Goal: Task Accomplishment & Management: Manage account settings

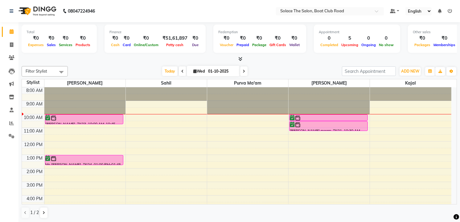
click at [242, 71] on icon at bounding box center [243, 72] width 2 height 4
click at [237, 71] on input "01-10-2025" at bounding box center [221, 71] width 31 height 9
type input "02-10-2025"
select select "10"
select select "2025"
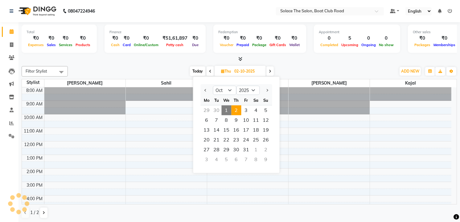
scroll to position [14, 0]
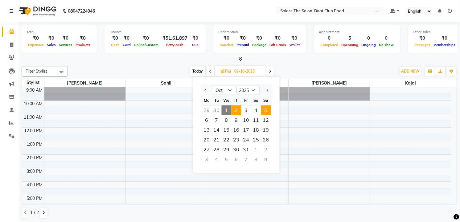
click at [265, 110] on span "5" at bounding box center [266, 111] width 10 height 10
type input "05-10-2025"
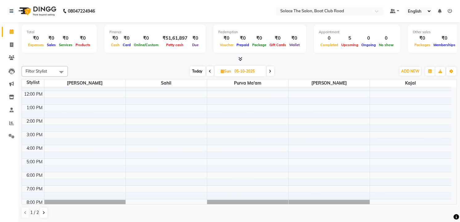
scroll to position [39, 0]
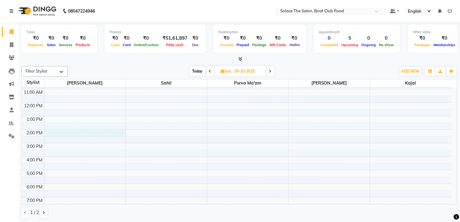
click at [57, 134] on div "8:00 AM 9:00 AM 10:00 AM 11:00 AM 12:00 PM 1:00 PM 2:00 PM 3:00 PM 4:00 PM 5:00…" at bounding box center [236, 143] width 429 height 189
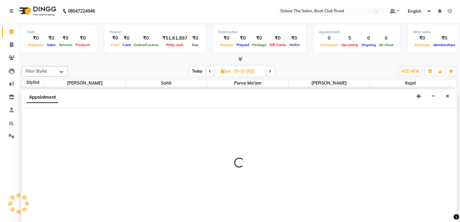
scroll to position [0, 0]
select select "9746"
select select "tentative"
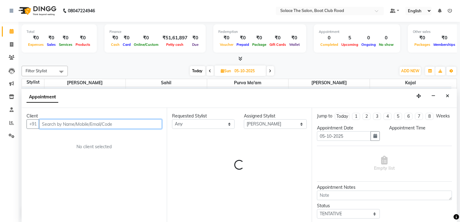
select select "840"
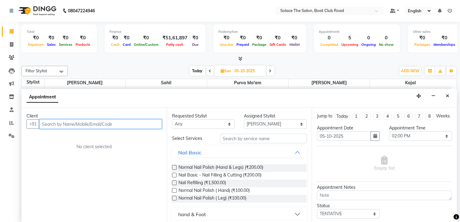
click at [62, 124] on input "text" at bounding box center [100, 125] width 123 height 10
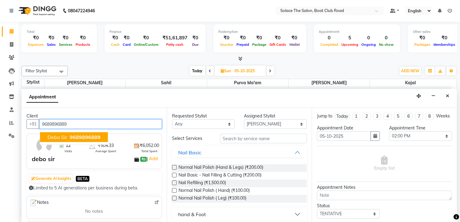
click at [61, 136] on span "debo sir" at bounding box center [57, 137] width 20 height 6
type input "9689896889"
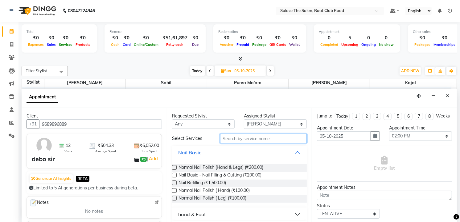
click at [258, 138] on input "text" at bounding box center [263, 139] width 87 height 10
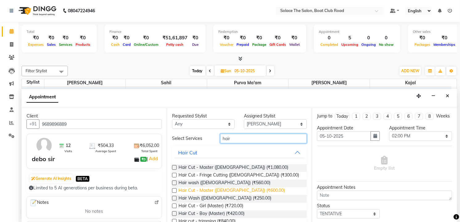
type input "hair"
click at [200, 190] on span "Hair Cut - Master ([DEMOGRAPHIC_DATA]) (₹600.00)" at bounding box center [231, 192] width 106 height 8
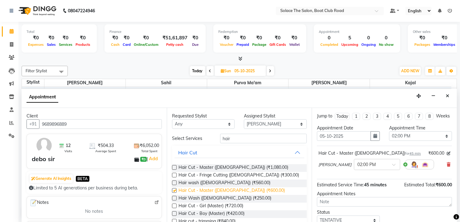
checkbox input "false"
click at [392, 170] on span at bounding box center [396, 167] width 8 height 6
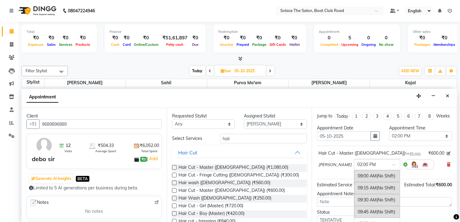
scroll to position [230, 0]
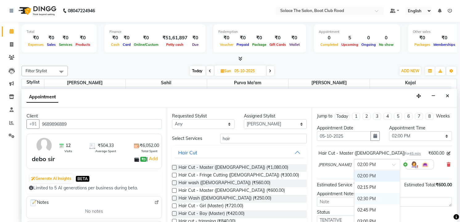
click at [363, 203] on div "02:30 PM" at bounding box center [377, 198] width 46 height 11
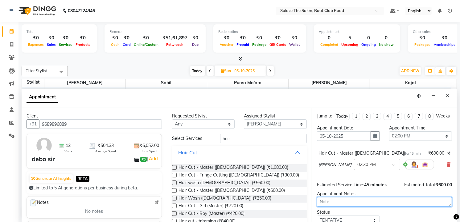
click at [356, 206] on textarea at bounding box center [384, 203] width 135 height 10
click at [347, 216] on div "Status" at bounding box center [348, 213] width 63 height 6
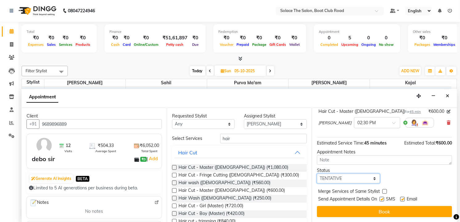
click at [372, 178] on select "Select TENTATIVE CONFIRM UPCOMING" at bounding box center [348, 179] width 63 height 10
select select "confirm booking"
click at [317, 174] on select "Select TENTATIVE CONFIRM UPCOMING" at bounding box center [348, 179] width 63 height 10
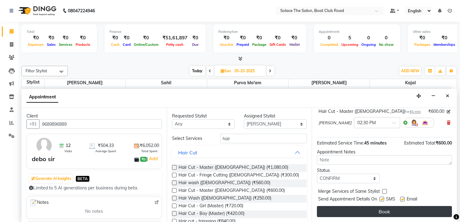
click at [377, 209] on button "Book" at bounding box center [384, 211] width 135 height 11
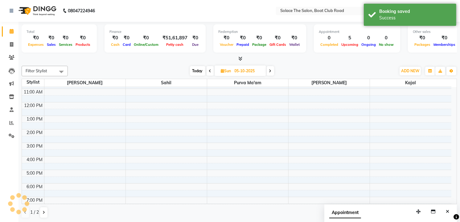
scroll to position [0, 0]
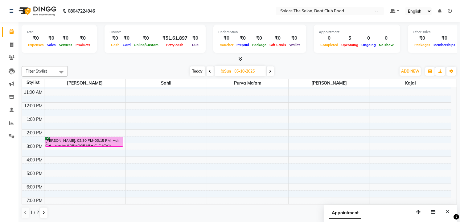
click at [210, 71] on icon at bounding box center [210, 72] width 2 height 4
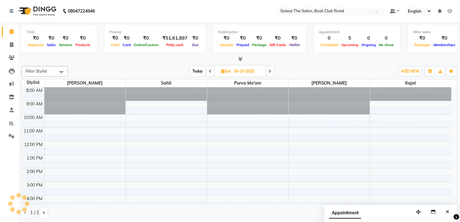
scroll to position [27, 0]
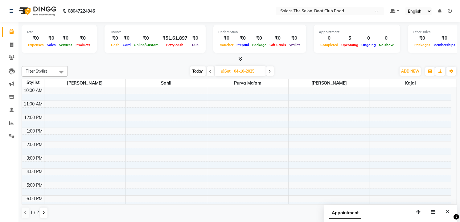
click at [210, 71] on icon at bounding box center [210, 72] width 2 height 4
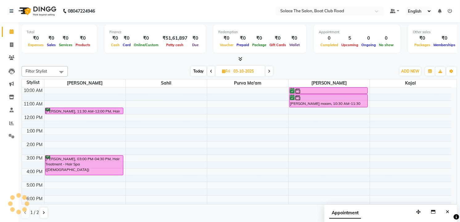
click at [210, 71] on icon at bounding box center [211, 72] width 2 height 4
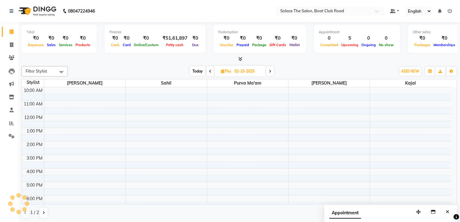
scroll to position [27, 0]
click at [271, 71] on icon at bounding box center [270, 72] width 2 height 4
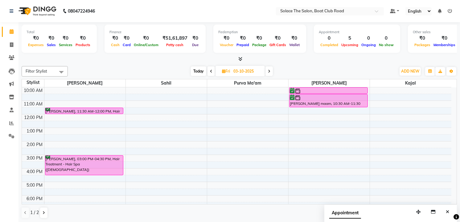
scroll to position [0, 0]
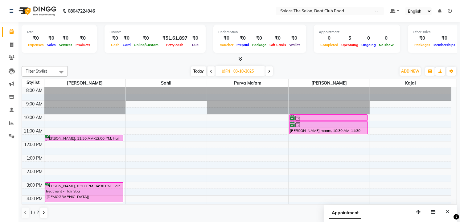
click at [211, 72] on icon at bounding box center [211, 72] width 2 height 4
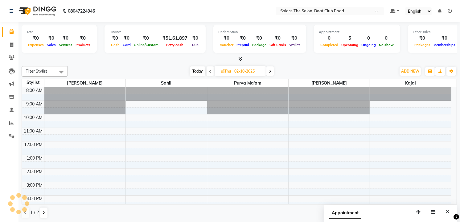
scroll to position [27, 0]
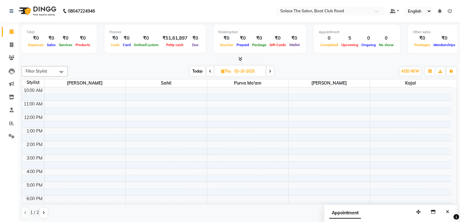
click at [211, 72] on span at bounding box center [209, 72] width 7 height 10
type input "01-10-2025"
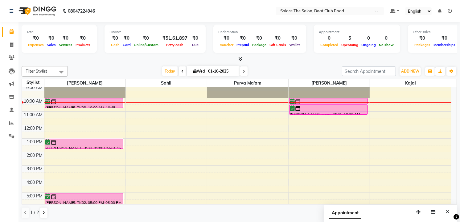
scroll to position [0, 0]
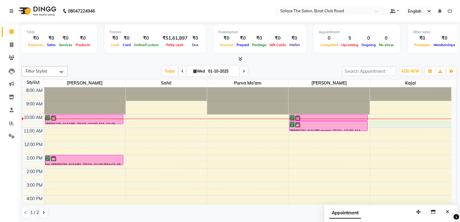
click at [385, 126] on div "8:00 AM 9:00 AM 10:00 AM 11:00 AM 12:00 PM 1:00 PM 2:00 PM 3:00 PM 4:00 PM 5:00…" at bounding box center [236, 182] width 429 height 189
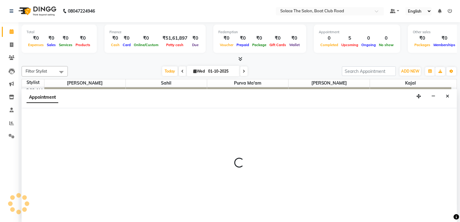
scroll to position [0, 0]
select select "23757"
select select "630"
select select "tentative"
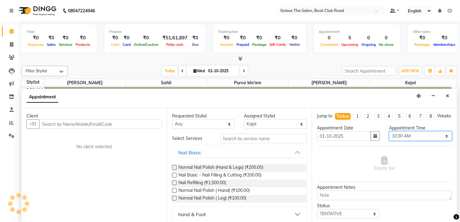
click at [401, 140] on select "Select 09:00 AM 09:15 AM 09:30 AM 09:45 AM 10:00 AM 10:15 AM 10:30 AM 10:45 AM …" at bounding box center [420, 137] width 63 height 10
select select "645"
click at [389, 137] on select "Select 09:00 AM 09:15 AM 09:30 AM 09:45 AM 10:00 AM 10:15 AM 10:30 AM 10:45 AM …" at bounding box center [420, 137] width 63 height 10
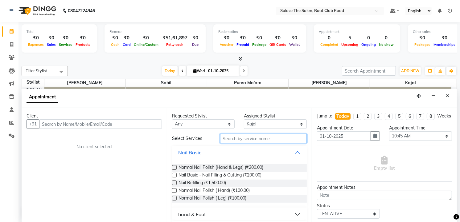
click at [245, 139] on input "text" at bounding box center [263, 139] width 87 height 10
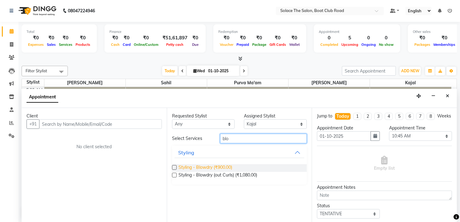
type input "blo"
click at [216, 169] on span "Styling - Blowdry (₹900.00)" at bounding box center [205, 169] width 54 height 8
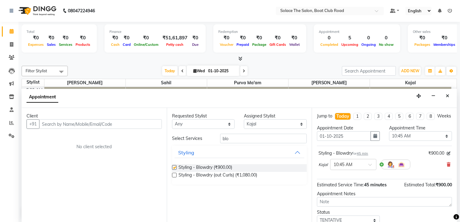
checkbox input "false"
click at [145, 127] on input "text" at bounding box center [100, 125] width 123 height 10
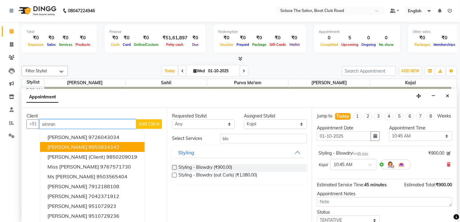
click at [106, 143] on button "[PERSON_NAME] 9850834342" at bounding box center [92, 147] width 104 height 10
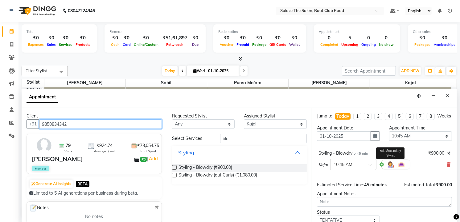
scroll to position [47, 0]
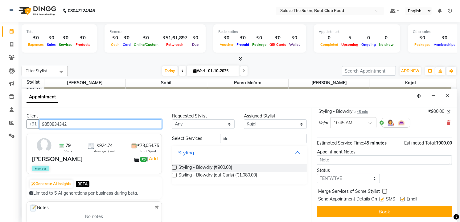
type input "9850834342"
click at [367, 176] on select "Select TENTATIVE CONFIRM CHECK-IN UPCOMING" at bounding box center [348, 179] width 63 height 10
select select "confirm booking"
click at [317, 174] on select "Select TENTATIVE CONFIRM CHECK-IN UPCOMING" at bounding box center [348, 179] width 63 height 10
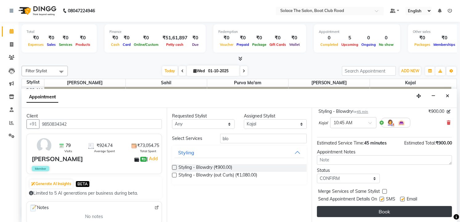
click at [366, 208] on button "Book" at bounding box center [384, 211] width 135 height 11
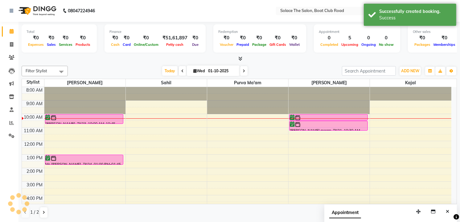
scroll to position [0, 0]
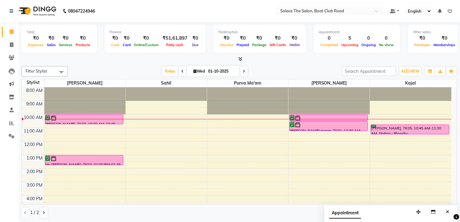
click at [149, 123] on div "8:00 AM 9:00 AM 10:00 AM 11:00 AM 12:00 PM 1:00 PM 2:00 PM 3:00 PM 4:00 PM 5:00…" at bounding box center [236, 182] width 429 height 189
select select "74276"
select select "tentative"
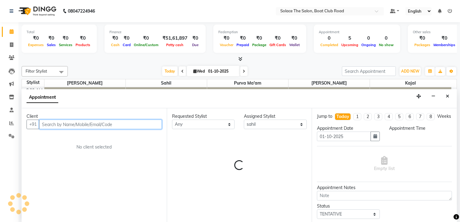
select select "630"
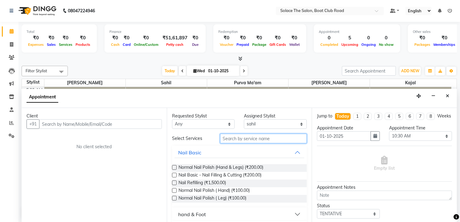
click at [247, 141] on input "text" at bounding box center [263, 139] width 87 height 10
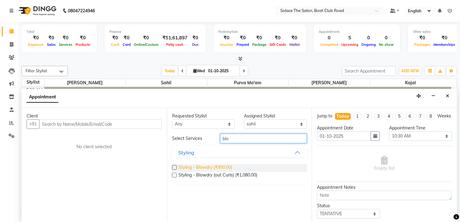
type input "blo"
click at [221, 169] on span "Styling - Blowdry (₹900.00)" at bounding box center [205, 169] width 54 height 8
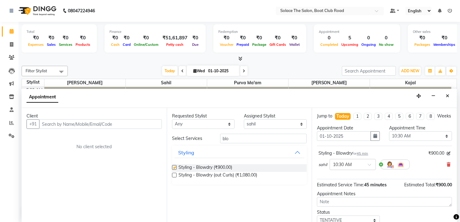
checkbox input "false"
click at [113, 124] on input "text" at bounding box center [100, 125] width 123 height 10
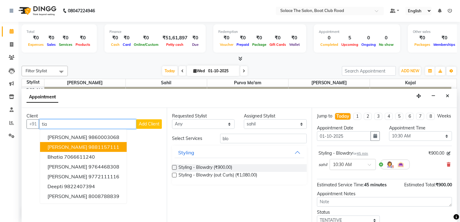
click at [88, 146] on ngb-highlight "9881157111" at bounding box center [103, 147] width 31 height 6
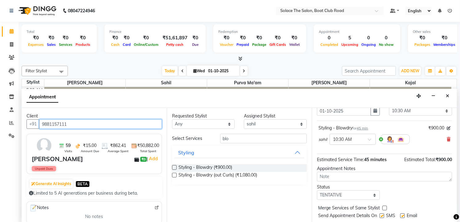
scroll to position [47, 0]
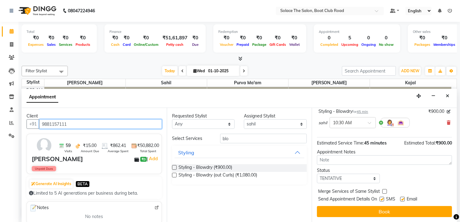
type input "9881157111"
click at [352, 179] on select "Select TENTATIVE CONFIRM CHECK-IN UPCOMING" at bounding box center [348, 179] width 63 height 10
select select "confirm booking"
click at [317, 174] on select "Select TENTATIVE CONFIRM CHECK-IN UPCOMING" at bounding box center [348, 179] width 63 height 10
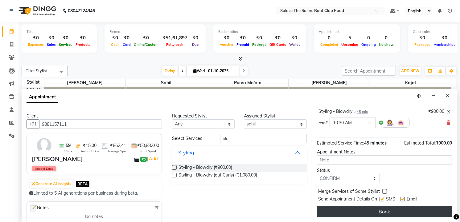
click at [374, 208] on button "Book" at bounding box center [384, 211] width 135 height 11
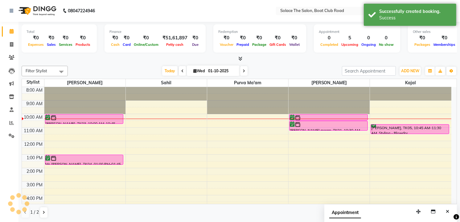
scroll to position [0, 0]
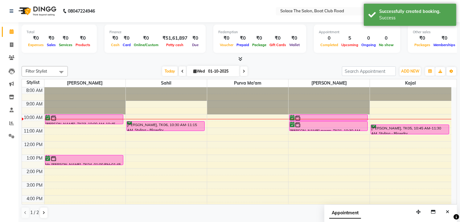
click at [240, 69] on span at bounding box center [243, 72] width 7 height 10
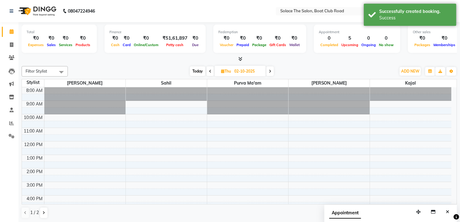
click at [270, 70] on icon at bounding box center [270, 72] width 2 height 4
click at [199, 71] on span "Today" at bounding box center [198, 72] width 15 height 10
type input "01-10-2025"
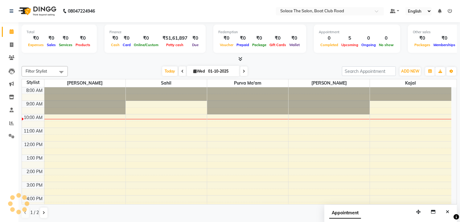
scroll to position [27, 0]
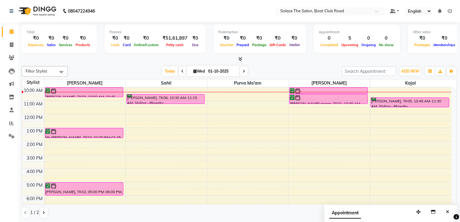
click at [193, 71] on icon at bounding box center [194, 71] width 3 height 4
select select "10"
select select "2025"
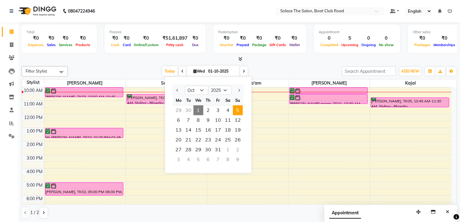
click at [237, 111] on span "5" at bounding box center [238, 111] width 10 height 10
type input "05-10-2025"
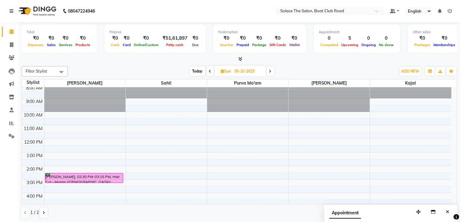
scroll to position [0, 0]
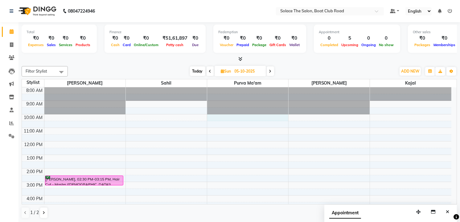
click at [225, 116] on div "8:00 AM 9:00 AM 10:00 AM 11:00 AM 12:00 PM 1:00 PM 2:00 PM 3:00 PM 4:00 PM 5:00…" at bounding box center [236, 182] width 429 height 189
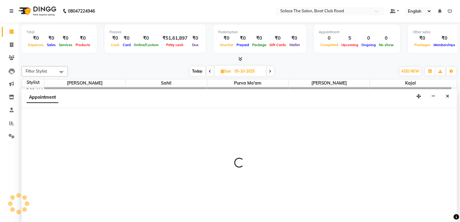
select select "9748"
select select "tentative"
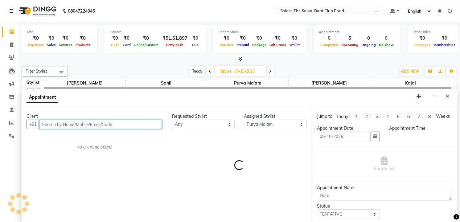
select select "600"
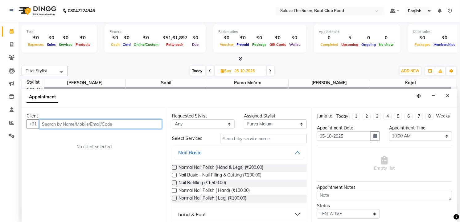
click at [136, 124] on input "text" at bounding box center [100, 125] width 123 height 10
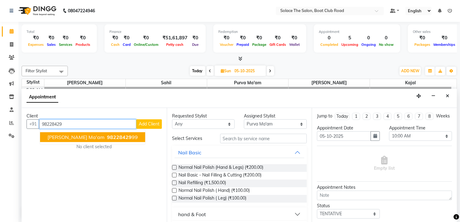
click at [107, 138] on span "98228429" at bounding box center [119, 137] width 25 height 6
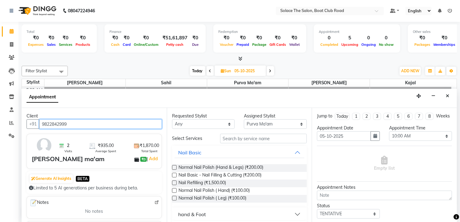
type input "9822842999"
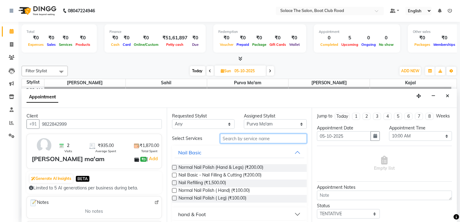
click at [226, 143] on input "text" at bounding box center [263, 139] width 87 height 10
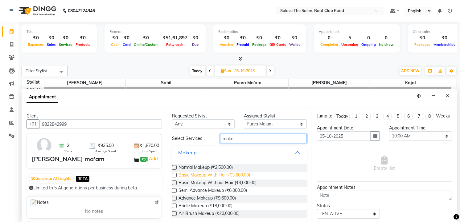
type input "make"
click at [234, 176] on span "Basic Makeup With Hair (₹3,600.00)" at bounding box center [213, 176] width 71 height 8
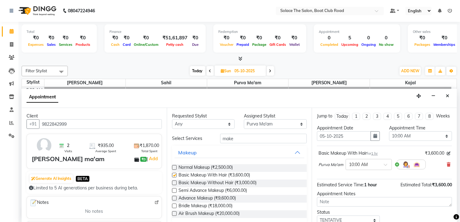
checkbox input "false"
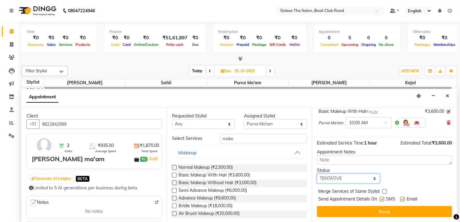
click at [369, 181] on select "Select TENTATIVE CONFIRM UPCOMING" at bounding box center [348, 179] width 63 height 10
select select "confirm booking"
click at [317, 174] on select "Select TENTATIVE CONFIRM UPCOMING" at bounding box center [348, 179] width 63 height 10
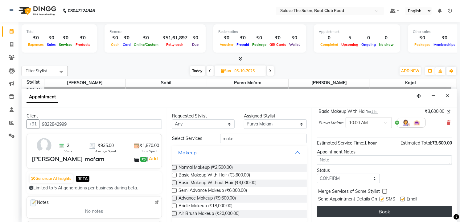
click at [355, 215] on button "Book" at bounding box center [384, 211] width 135 height 11
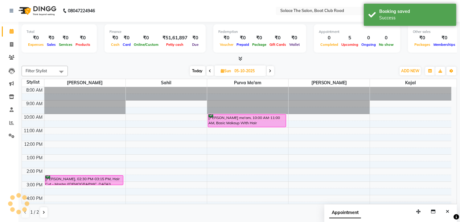
scroll to position [0, 0]
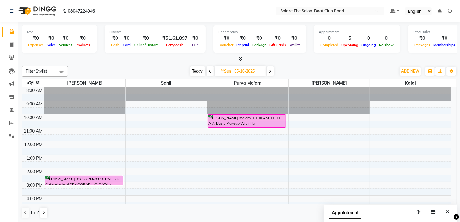
click at [223, 73] on icon at bounding box center [222, 71] width 3 height 4
select select "10"
select select "2025"
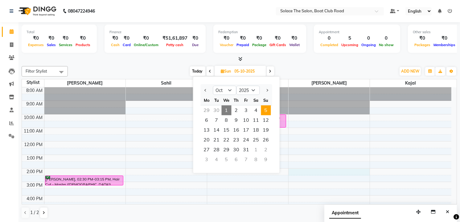
click at [358, 173] on div "8:00 AM 9:00 AM 10:00 AM 11:00 AM 12:00 PM 1:00 PM 2:00 PM 3:00 PM 4:00 PM 5:00…" at bounding box center [236, 182] width 429 height 189
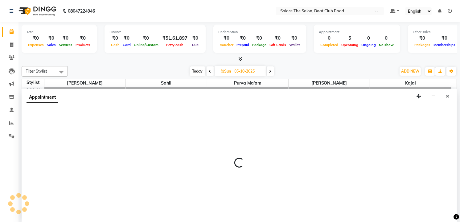
select select "9749"
select select "tentative"
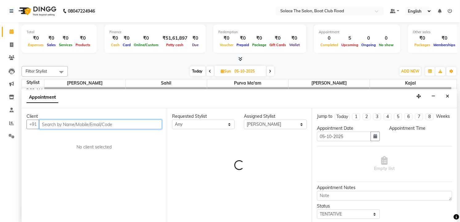
select select "840"
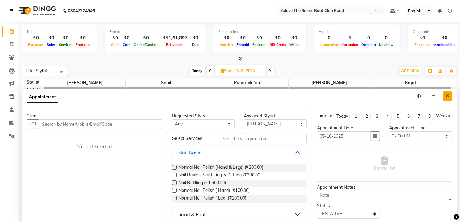
click at [445, 93] on button "Close" at bounding box center [447, 97] width 9 height 10
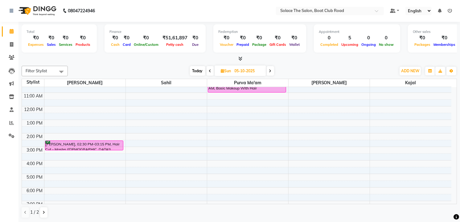
scroll to position [73, 0]
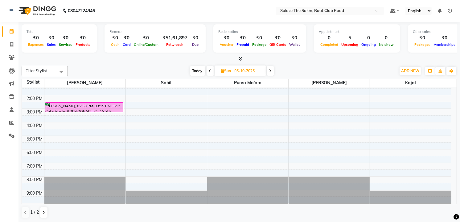
click at [215, 109] on div "8:00 AM 9:00 AM 10:00 AM 11:00 AM 12:00 PM 1:00 PM 2:00 PM 3:00 PM 4:00 PM 5:00…" at bounding box center [236, 108] width 429 height 189
select select "9748"
select select "tentative"
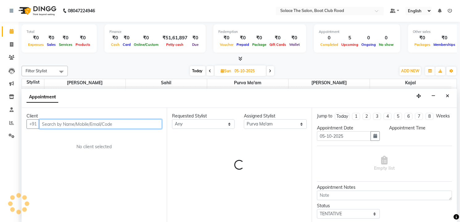
select select "900"
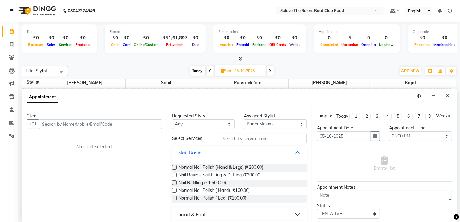
click at [262, 133] on div "Requested Stylist Any Atul [PERSON_NAME] Kajal Purva Ma'am rishi [PERSON_NAME] …" at bounding box center [239, 165] width 145 height 114
click at [257, 138] on input "text" at bounding box center [263, 139] width 87 height 10
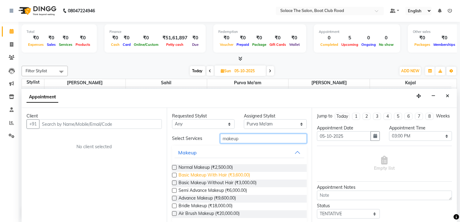
type input "makeup"
click at [245, 177] on span "Basic Makeup With Hair (₹3,600.00)" at bounding box center [213, 176] width 71 height 8
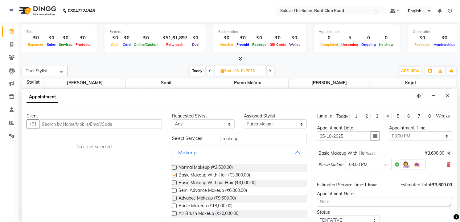
checkbox input "false"
click at [106, 127] on input "text" at bounding box center [100, 125] width 123 height 10
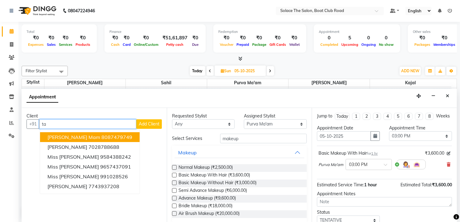
type input "t"
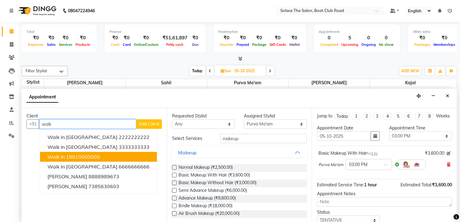
click at [92, 158] on ngb-highlight "19810000000" at bounding box center [83, 157] width 34 height 6
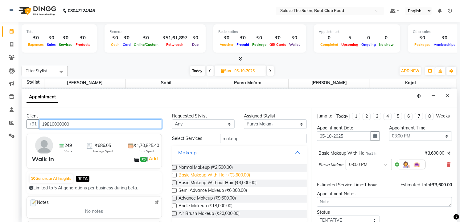
type input "19810000000"
click at [239, 176] on span "Basic Makeup With Hair (₹3,600.00)" at bounding box center [213, 176] width 71 height 8
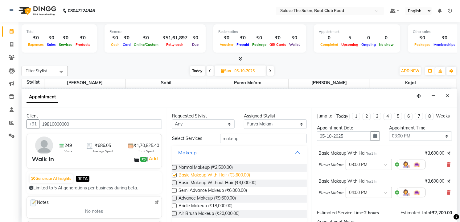
checkbox input "false"
click at [446, 195] on icon at bounding box center [448, 193] width 4 height 4
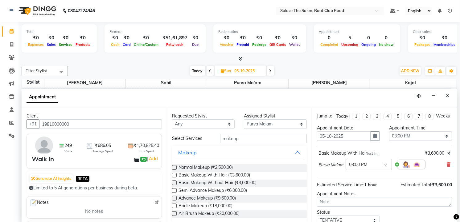
scroll to position [47, 0]
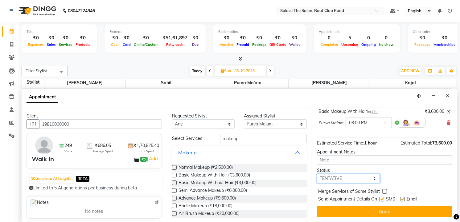
click at [366, 177] on select "Select TENTATIVE CONFIRM UPCOMING" at bounding box center [348, 179] width 63 height 10
click at [317, 174] on select "Select TENTATIVE CONFIRM UPCOMING" at bounding box center [348, 179] width 63 height 10
click at [358, 177] on select "Select TENTATIVE CONFIRM UPCOMING" at bounding box center [348, 179] width 63 height 10
select select "confirm booking"
click at [317, 174] on select "Select TENTATIVE CONFIRM UPCOMING" at bounding box center [348, 179] width 63 height 10
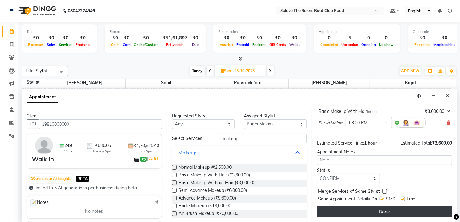
click at [377, 210] on button "Book" at bounding box center [384, 211] width 135 height 11
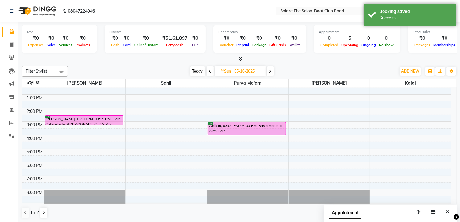
scroll to position [0, 0]
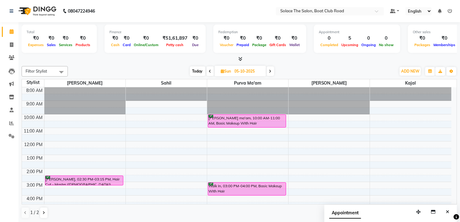
click at [199, 72] on span "Today" at bounding box center [197, 72] width 15 height 10
type input "01-10-2025"
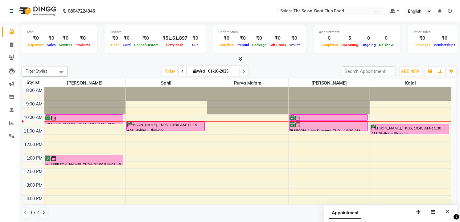
scroll to position [68, 0]
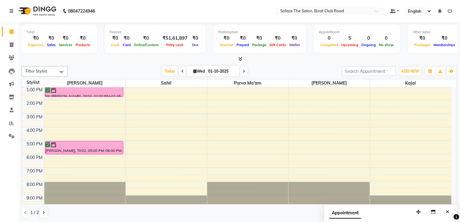
click at [63, 129] on div "8:00 AM 9:00 AM 10:00 AM 11:00 AM 12:00 PM 1:00 PM 2:00 PM 3:00 PM 4:00 PM 5:00…" at bounding box center [236, 113] width 429 height 189
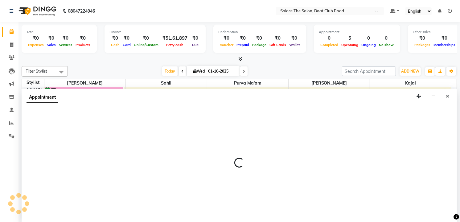
scroll to position [0, 0]
select select "9746"
select select "tentative"
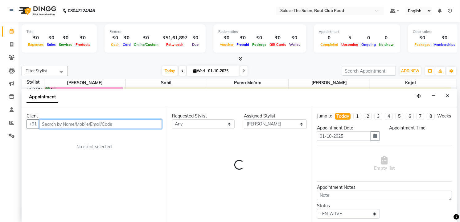
select select "960"
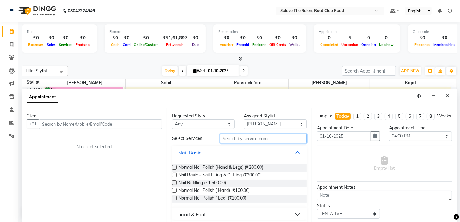
click at [241, 138] on input "text" at bounding box center [263, 139] width 87 height 10
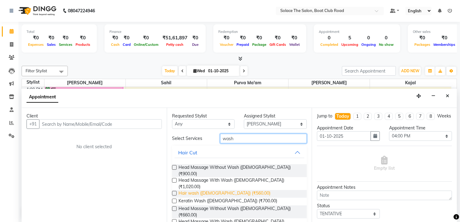
type input "wash"
click at [228, 190] on span "Hair wash ([DEMOGRAPHIC_DATA]) (₹560.00)" at bounding box center [224, 194] width 92 height 8
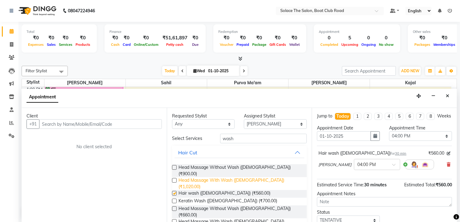
checkbox input "false"
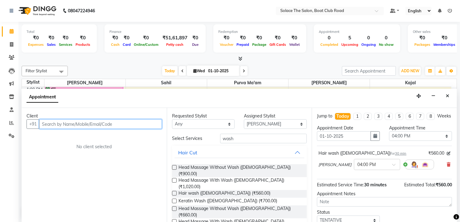
click at [153, 127] on input "text" at bounding box center [100, 125] width 123 height 10
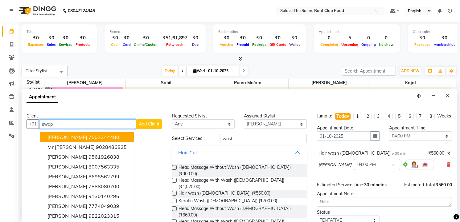
click at [107, 135] on button "[PERSON_NAME] 7507344480" at bounding box center [87, 137] width 94 height 10
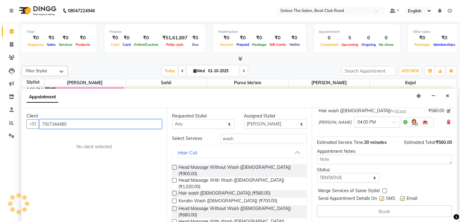
scroll to position [48, 0]
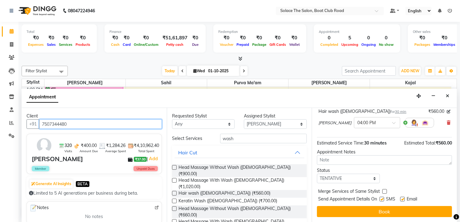
type input "7507344480"
click at [347, 177] on select "Select TENTATIVE CONFIRM CHECK-IN UPCOMING" at bounding box center [348, 179] width 63 height 10
select select "confirm booking"
click at [317, 174] on select "Select TENTATIVE CONFIRM CHECK-IN UPCOMING" at bounding box center [348, 179] width 63 height 10
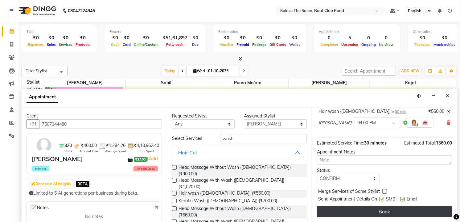
click at [393, 213] on button "Book" at bounding box center [384, 211] width 135 height 11
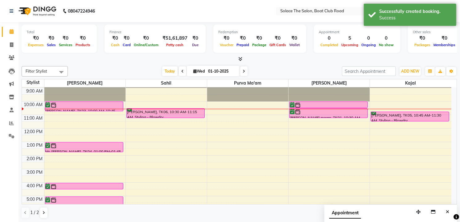
scroll to position [0, 0]
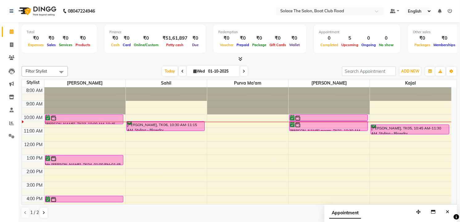
click at [193, 70] on icon at bounding box center [194, 71] width 3 height 4
select select "10"
select select "2025"
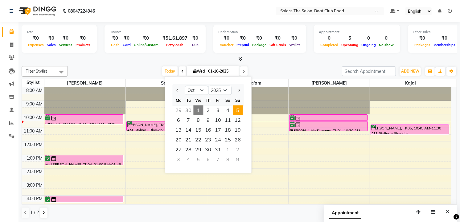
click at [234, 107] on span "5" at bounding box center [238, 111] width 10 height 10
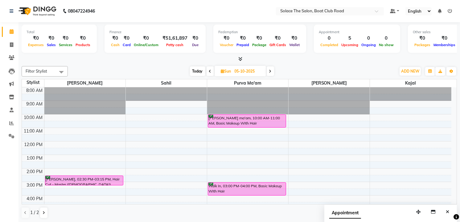
click at [199, 70] on span "Today" at bounding box center [197, 72] width 15 height 10
type input "01-10-2025"
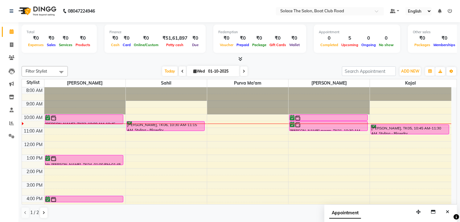
click at [47, 127] on div "8:00 AM 9:00 AM 10:00 AM 11:00 AM 12:00 PM 1:00 PM 2:00 PM 3:00 PM 4:00 PM 5:00…" at bounding box center [236, 182] width 429 height 189
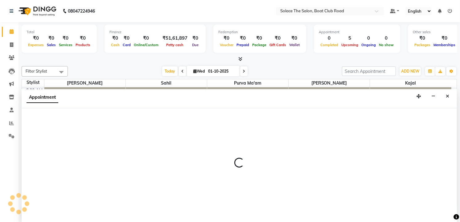
select select "9746"
select select "tentative"
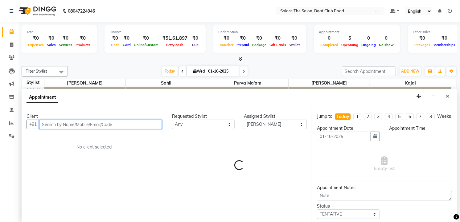
select select "630"
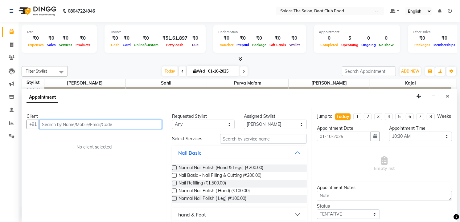
scroll to position [0, 0]
click at [70, 126] on input "text" at bounding box center [100, 125] width 123 height 10
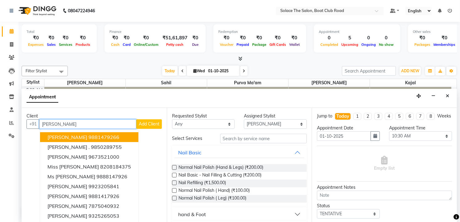
click at [88, 134] on ngb-highlight "9881479266" at bounding box center [103, 137] width 31 height 6
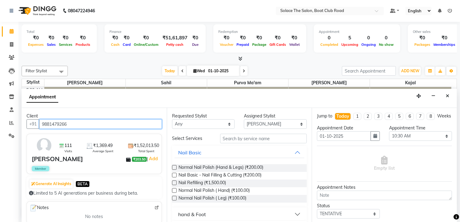
type input "9881479266"
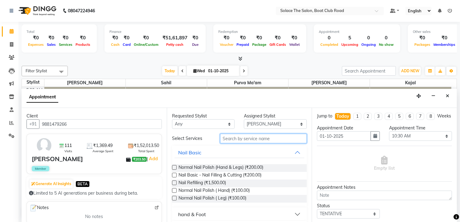
click at [263, 141] on input "text" at bounding box center [263, 139] width 87 height 10
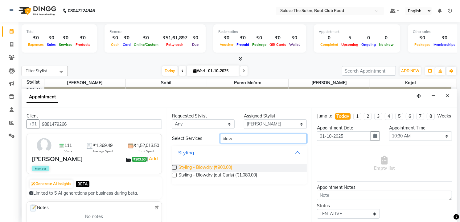
type input "blow"
click at [216, 166] on span "Styling - Blowdry (₹900.00)" at bounding box center [205, 169] width 54 height 8
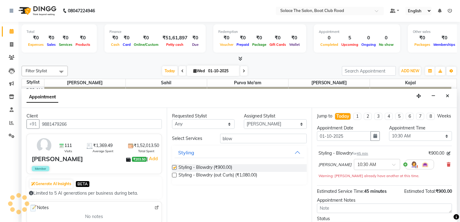
checkbox input "false"
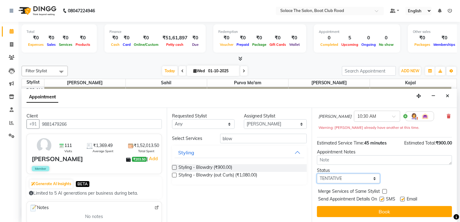
click at [362, 177] on select "Select TENTATIVE CONFIRM CHECK-IN UPCOMING" at bounding box center [348, 179] width 63 height 10
select select "confirm booking"
click at [317, 174] on select "Select TENTATIVE CONFIRM CHECK-IN UPCOMING" at bounding box center [348, 179] width 63 height 10
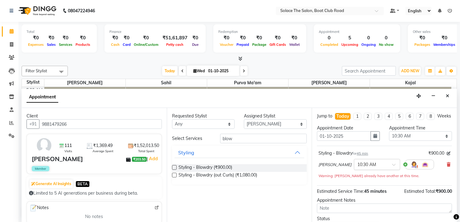
click at [392, 169] on span at bounding box center [396, 167] width 8 height 6
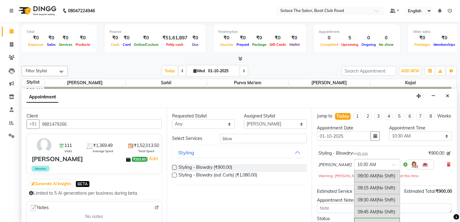
scroll to position [72, 0]
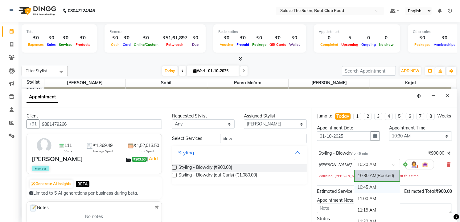
click at [366, 193] on div "10:45 AM" at bounding box center [377, 187] width 46 height 11
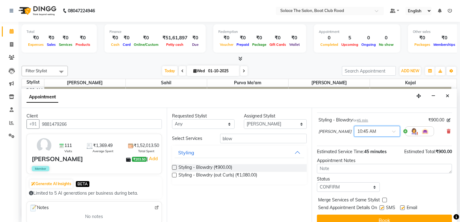
scroll to position [47, 0]
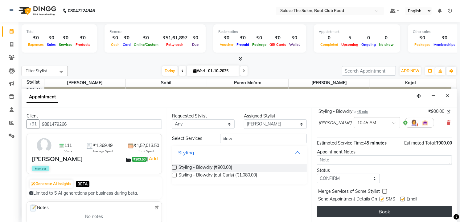
click at [386, 210] on button "Book" at bounding box center [384, 211] width 135 height 11
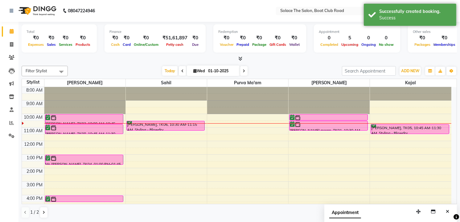
scroll to position [0, 0]
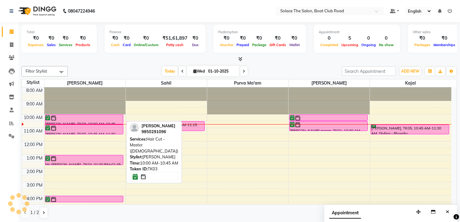
click at [89, 118] on div at bounding box center [84, 118] width 77 height 6
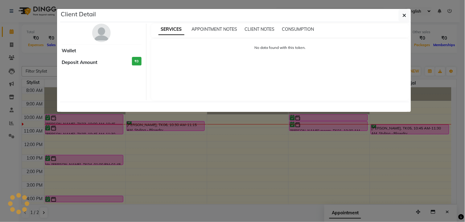
select select "6"
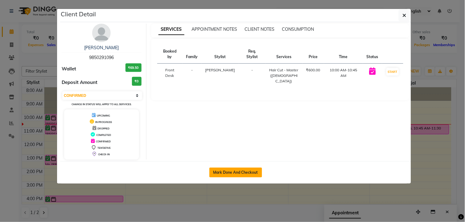
click at [241, 170] on button "Mark Done And Checkout" at bounding box center [235, 173] width 53 height 10
select select "service"
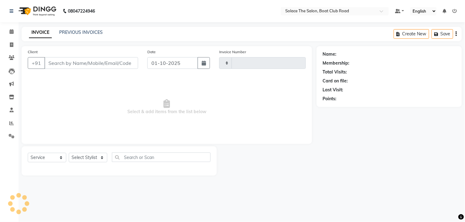
type input "1533"
select select "585"
type input "9850291096"
select select "9746"
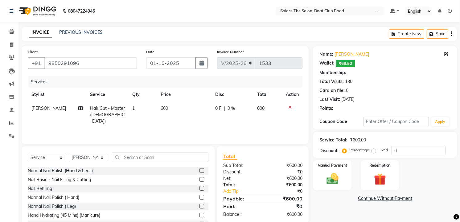
type input "15"
select select "1: Object"
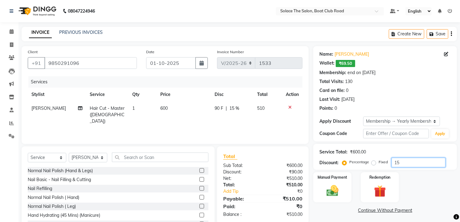
click at [404, 163] on input "15" at bounding box center [418, 163] width 54 height 10
type input "1"
click at [404, 161] on input "16" at bounding box center [418, 163] width 54 height 10
type input "1"
click at [263, 107] on span "600" at bounding box center [260, 109] width 7 height 6
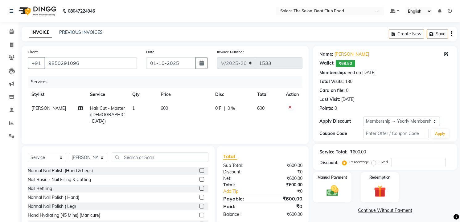
select select "9746"
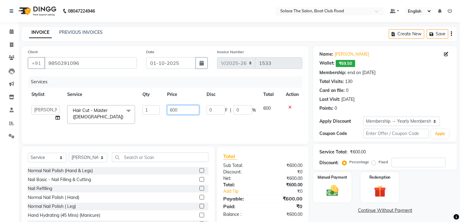
click at [179, 109] on input "600" at bounding box center [183, 110] width 32 height 10
type input "6"
type input "500"
click at [230, 130] on div "Services Stylist Service Qty Price Disc Total Action [PERSON_NAME] [PERSON_NAME…" at bounding box center [165, 107] width 275 height 62
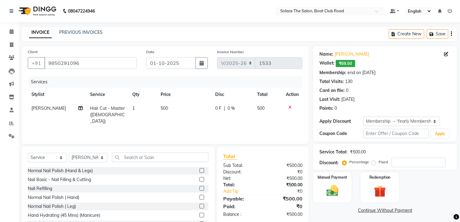
scroll to position [24, 0]
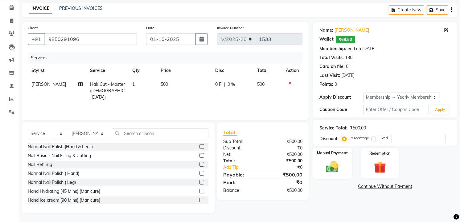
click at [333, 161] on img at bounding box center [332, 167] width 20 height 14
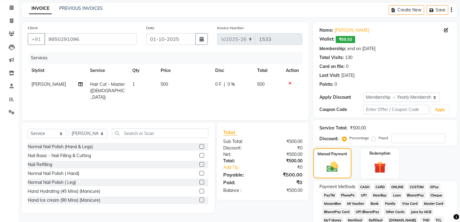
scroll to position [195, 0]
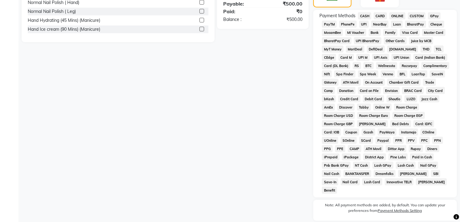
click at [365, 14] on span "CASH" at bounding box center [364, 15] width 13 height 7
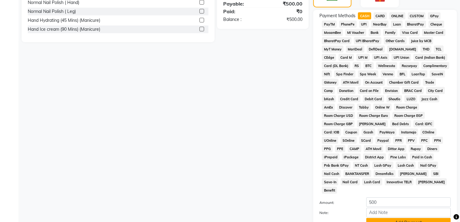
scroll to position [242, 0]
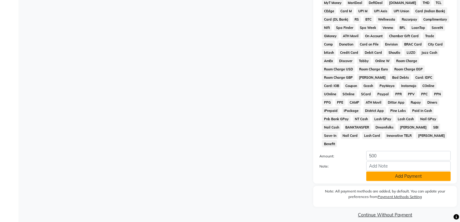
click at [415, 172] on button "Add Payment" at bounding box center [408, 177] width 84 height 10
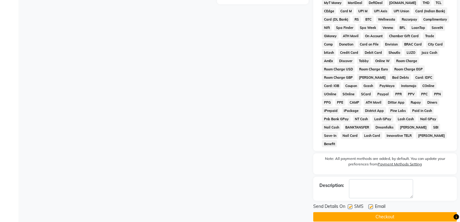
click at [413, 214] on button "Checkout" at bounding box center [385, 218] width 144 height 10
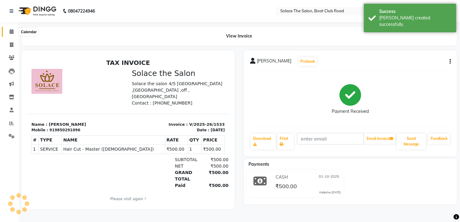
click at [13, 31] on icon at bounding box center [12, 31] width 4 height 5
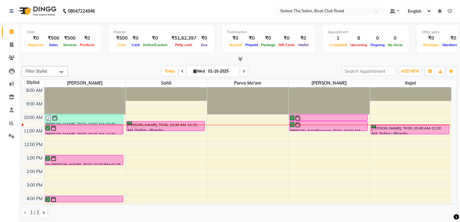
scroll to position [34, 0]
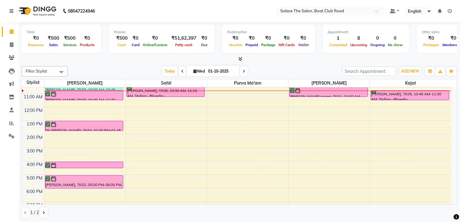
click at [244, 70] on span at bounding box center [243, 72] width 7 height 10
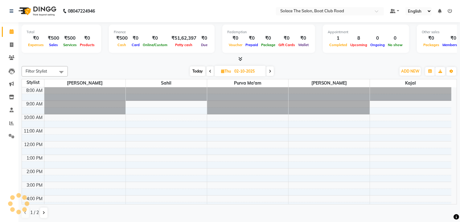
scroll to position [27, 0]
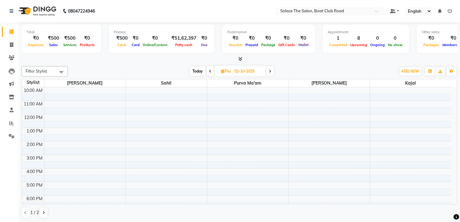
click at [270, 71] on icon at bounding box center [270, 72] width 2 height 4
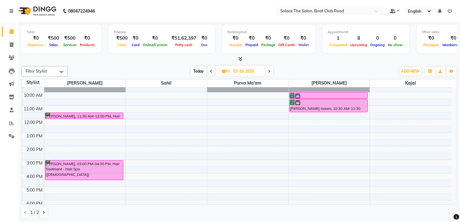
scroll to position [34, 0]
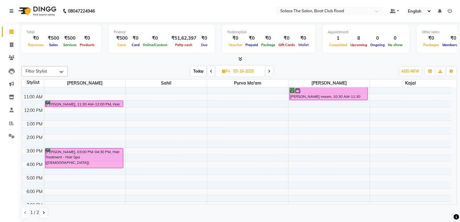
click at [201, 71] on span "Today" at bounding box center [198, 72] width 15 height 10
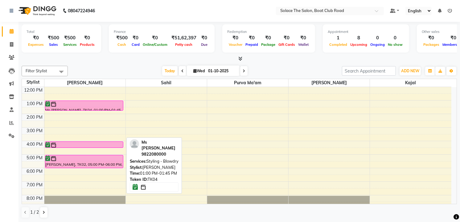
scroll to position [0, 0]
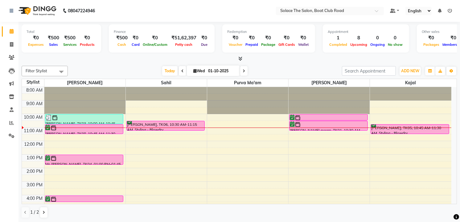
click at [242, 70] on icon at bounding box center [243, 71] width 2 height 4
type input "02-10-2025"
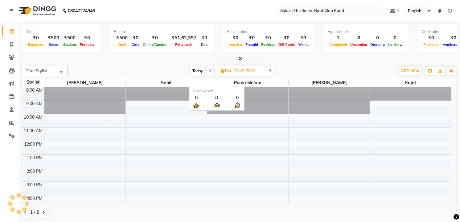
scroll to position [41, 0]
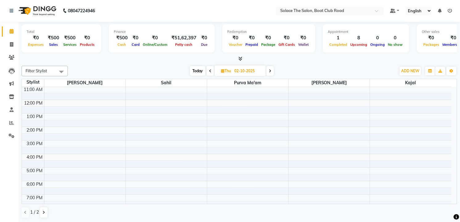
click at [222, 70] on icon at bounding box center [222, 71] width 3 height 4
select select "10"
select select "2025"
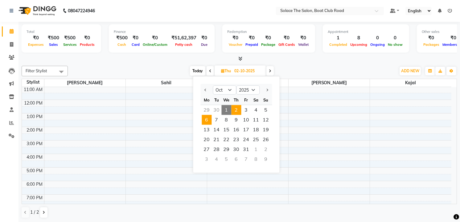
click at [209, 120] on span "6" at bounding box center [207, 120] width 10 height 10
type input "[DATE]"
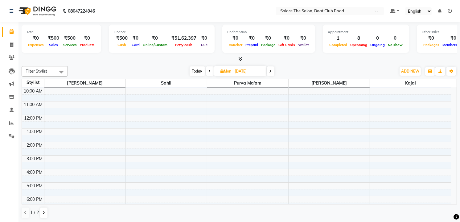
scroll to position [0, 0]
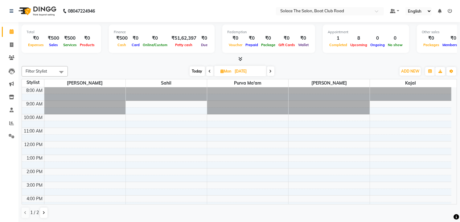
click at [47, 172] on div "8:00 AM 9:00 AM 10:00 AM 11:00 AM 12:00 PM 1:00 PM 2:00 PM 3:00 PM 4:00 PM 5:00…" at bounding box center [236, 182] width 429 height 189
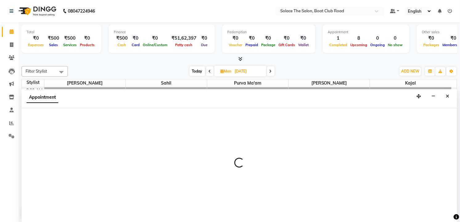
select select "9746"
select select "tentative"
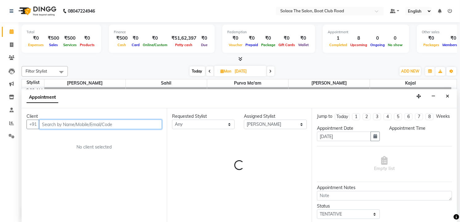
select select "840"
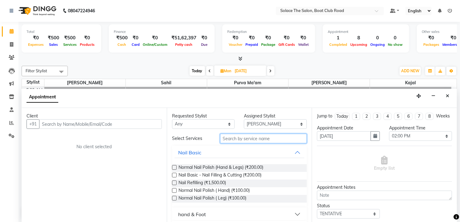
click at [254, 140] on input "text" at bounding box center [263, 139] width 87 height 10
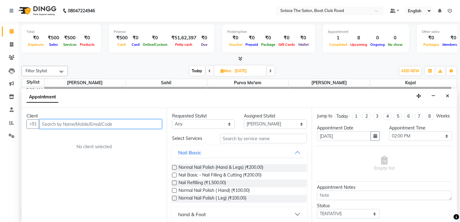
click at [76, 127] on input "text" at bounding box center [100, 125] width 123 height 10
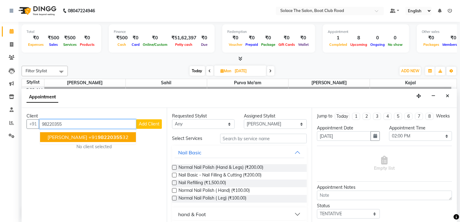
click at [93, 135] on ngb-highlight "+91 98220355 32" at bounding box center [108, 137] width 40 height 6
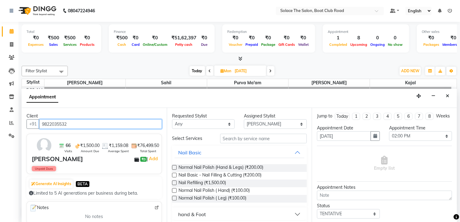
type input "9822035532"
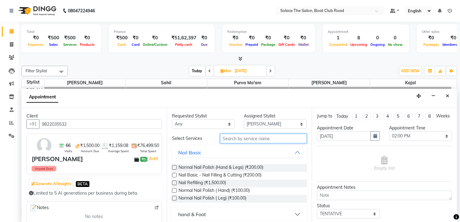
click at [246, 139] on input "text" at bounding box center [263, 139] width 87 height 10
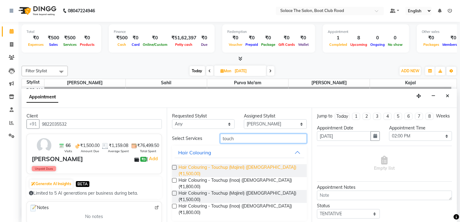
type input "touch"
click at [265, 169] on span "Hair Colouring - Touchup (Majirel) ([DEMOGRAPHIC_DATA]) (₹1,500.00)" at bounding box center [240, 171] width 124 height 13
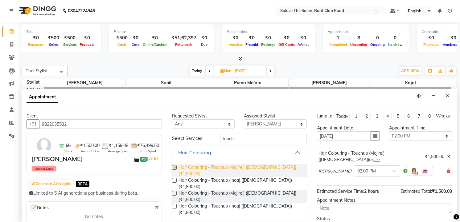
checkbox input "false"
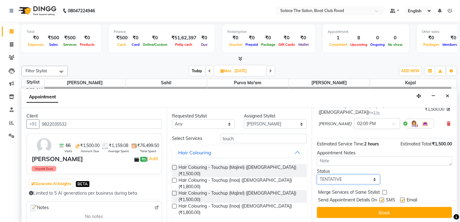
click at [362, 177] on select "Select TENTATIVE CONFIRM UPCOMING" at bounding box center [348, 180] width 63 height 10
select select "confirm booking"
click at [317, 175] on select "Select TENTATIVE CONFIRM UPCOMING" at bounding box center [348, 180] width 63 height 10
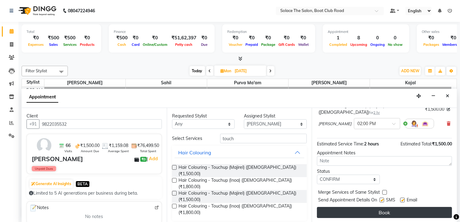
click at [397, 211] on button "Book" at bounding box center [384, 212] width 135 height 11
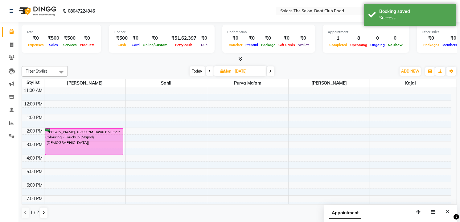
scroll to position [39, 0]
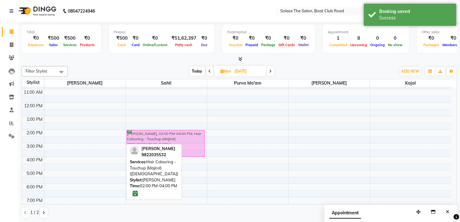
drag, startPoint x: 100, startPoint y: 138, endPoint x: 143, endPoint y: 137, distance: 43.1
click at [150, 137] on tr "[PERSON_NAME], 02:00 PM-04:00 PM, Hair Colouring - Touchup (Majirel) ([DEMOGRAP…" at bounding box center [236, 143] width 429 height 189
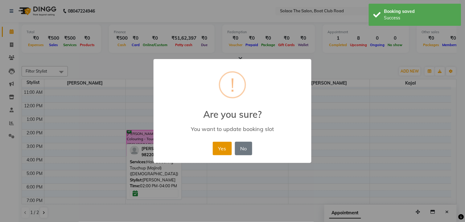
click at [216, 145] on button "Yes" at bounding box center [222, 149] width 19 height 14
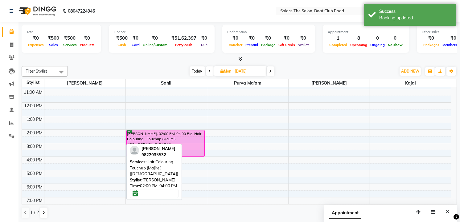
click at [49, 132] on div "8:00 AM 9:00 AM 10:00 AM 11:00 AM 12:00 PM 1:00 PM 2:00 PM 3:00 PM 4:00 PM 5:00…" at bounding box center [236, 143] width 429 height 189
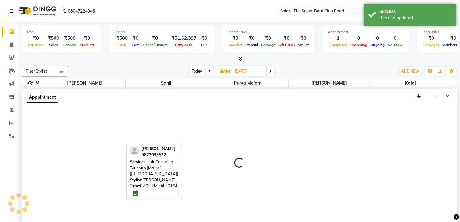
select select "9746"
select select "tentative"
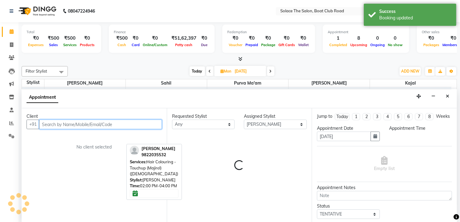
select select "840"
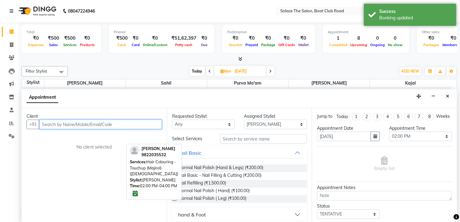
click at [74, 124] on input "text" at bounding box center [100, 125] width 123 height 10
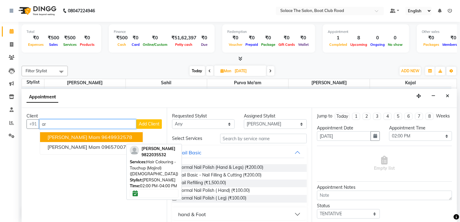
type input "a"
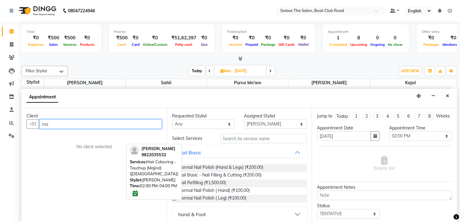
type input "man"
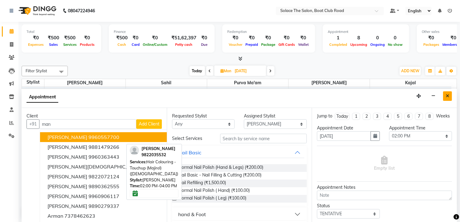
click at [449, 95] on icon "Close" at bounding box center [447, 96] width 3 height 4
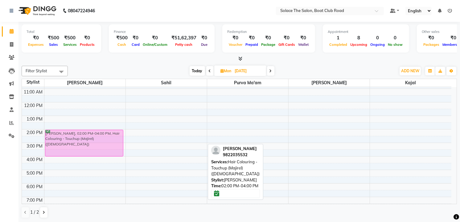
drag, startPoint x: 171, startPoint y: 137, endPoint x: 122, endPoint y: 136, distance: 49.3
click at [122, 136] on tr "[PERSON_NAME], 02:00 PM-04:00 PM, Hair Colouring - Touchup (Majirel) ([DEMOGRAP…" at bounding box center [236, 142] width 429 height 189
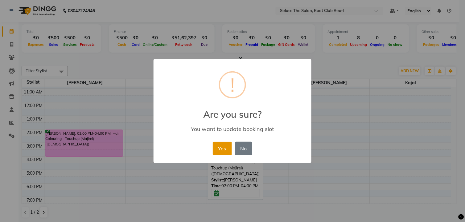
click at [216, 149] on button "Yes" at bounding box center [222, 149] width 19 height 14
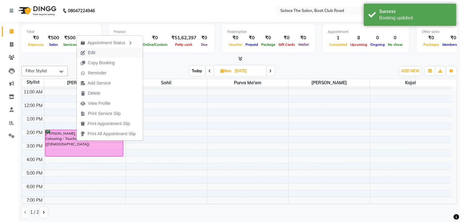
click at [99, 51] on span "Edit" at bounding box center [88, 53] width 22 height 10
select select "tentative"
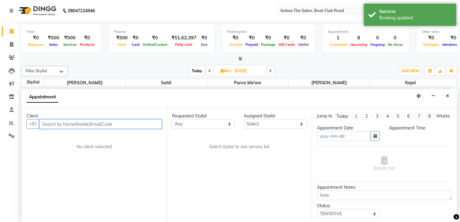
type input "[DATE]"
select select "confirm booking"
select select "840"
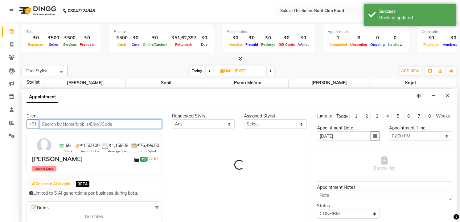
select select "9746"
select select "720"
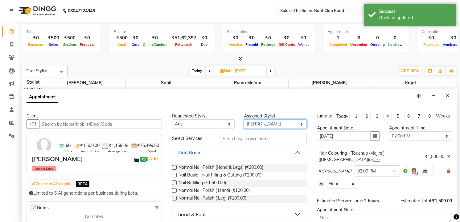
click at [283, 120] on select "Select Atul [PERSON_NAME] Kajal Purva Ma'am rishi [PERSON_NAME] suraj" at bounding box center [275, 125] width 63 height 10
select select "74276"
click at [244, 120] on select "Select Atul [PERSON_NAME] Kajal Purva Ma'am rishi [PERSON_NAME] suraj" at bounding box center [275, 125] width 63 height 10
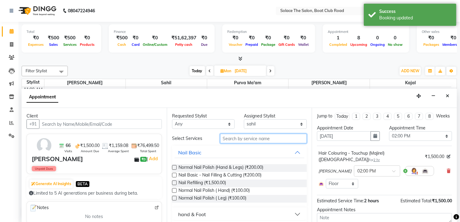
click at [258, 140] on input "text" at bounding box center [263, 139] width 87 height 10
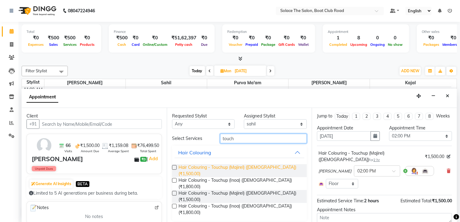
type input "touch"
click at [266, 166] on span "Hair Colouring - Touchup (Majirel) ([DEMOGRAPHIC_DATA]) (₹1,500.00)" at bounding box center [240, 171] width 124 height 13
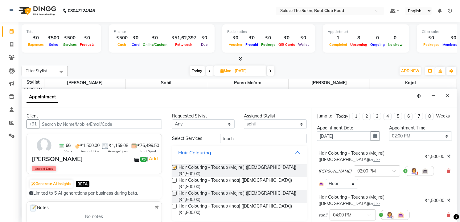
checkbox input "false"
click at [368, 214] on span at bounding box center [372, 217] width 8 height 6
click at [343, 214] on div "01:45 PM" at bounding box center [353, 219] width 46 height 11
click at [370, 214] on span at bounding box center [372, 217] width 8 height 6
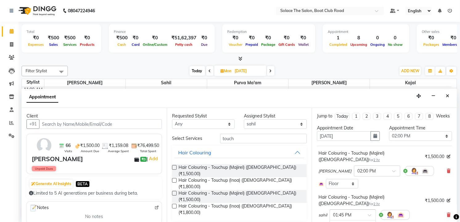
scroll to position [216, 0]
drag, startPoint x: 356, startPoint y: 218, endPoint x: 356, endPoint y: 208, distance: 9.9
click at [356, 210] on ng-select "× 01:45 PM 09:00 AM 09:15 AM 09:30 AM 09:45 AM 10:00 AM 10:15 AM 10:30 AM 10:45…" at bounding box center [352, 215] width 46 height 11
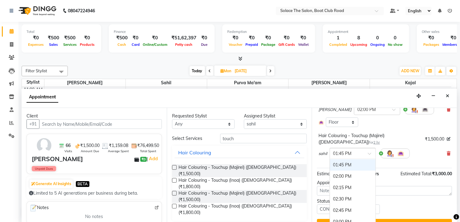
scroll to position [67, 0]
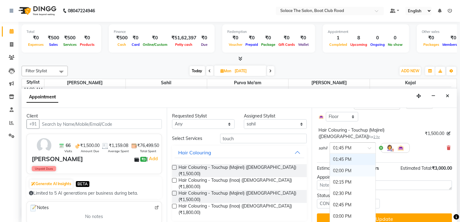
click at [346, 165] on div "02:00 PM" at bounding box center [353, 170] width 46 height 11
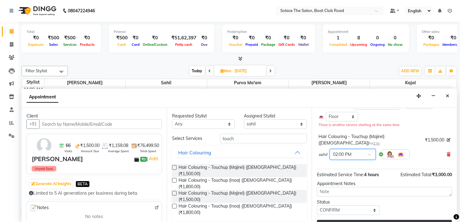
click at [389, 220] on button "Update" at bounding box center [384, 225] width 135 height 11
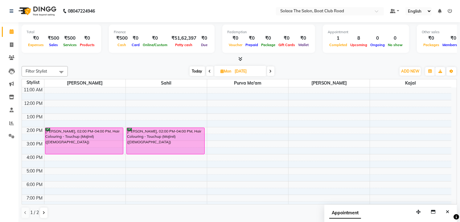
scroll to position [0, 0]
click at [198, 68] on span "Today" at bounding box center [196, 71] width 15 height 10
type input "01-10-2025"
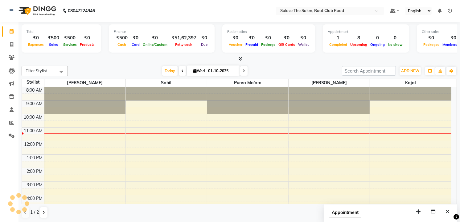
scroll to position [41, 0]
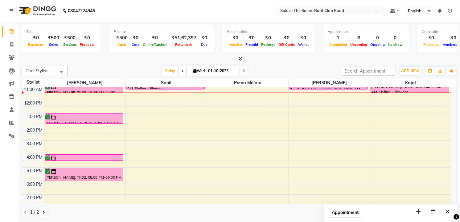
click at [295, 149] on div "8:00 AM 9:00 AM 10:00 AM 11:00 AM 12:00 PM 1:00 PM 2:00 PM 3:00 PM 4:00 PM 5:00…" at bounding box center [236, 140] width 429 height 189
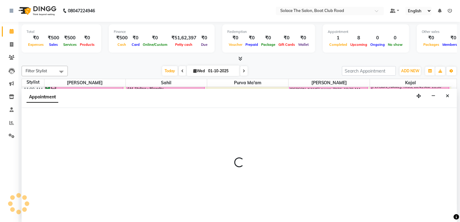
select select "9749"
select select "930"
select select "tentative"
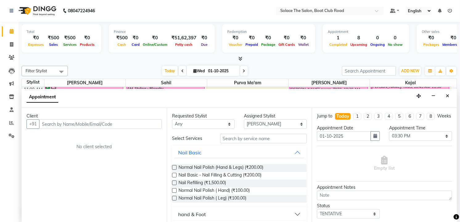
click at [108, 125] on input "text" at bounding box center [100, 125] width 123 height 10
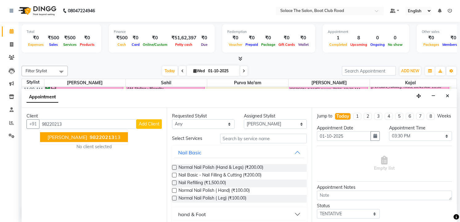
click at [104, 134] on span "98220213" at bounding box center [102, 137] width 25 height 6
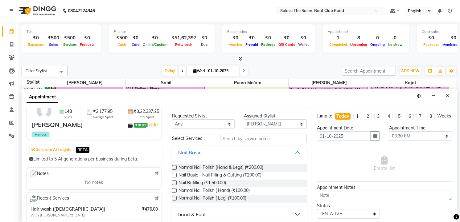
scroll to position [137, 0]
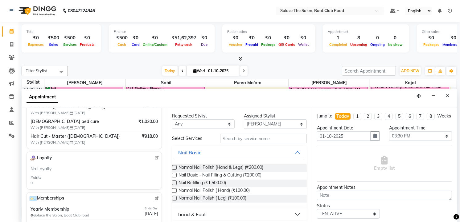
type input "9822021313"
click at [272, 122] on select "Select Atul [PERSON_NAME] Kajal Purva Ma'am rishi [PERSON_NAME] suraj" at bounding box center [275, 125] width 63 height 10
select select "23757"
click at [244, 120] on select "Select Atul [PERSON_NAME] Kajal Purva Ma'am rishi [PERSON_NAME] suraj" at bounding box center [275, 125] width 63 height 10
click at [270, 140] on input "text" at bounding box center [263, 139] width 87 height 10
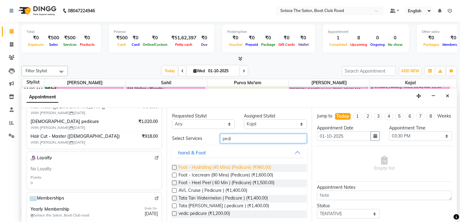
type input "pedi"
click at [247, 166] on span "Foot - Hydrating (45 Mins) (Pedicure) (₹960.00)" at bounding box center [224, 169] width 92 height 8
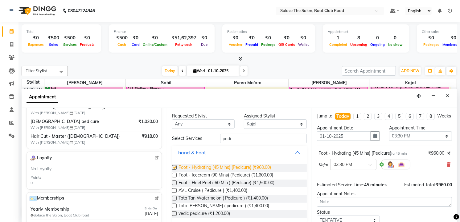
checkbox input "false"
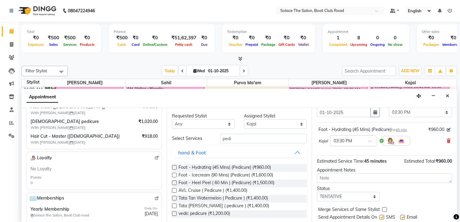
scroll to position [47, 0]
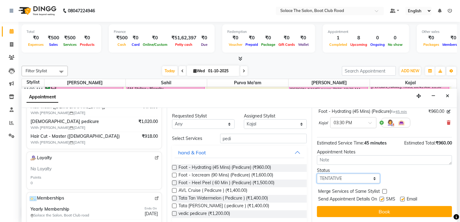
click at [354, 178] on select "Select TENTATIVE CONFIRM CHECK-IN UPCOMING" at bounding box center [348, 179] width 63 height 10
select select "confirm booking"
click at [317, 174] on select "Select TENTATIVE CONFIRM CHECK-IN UPCOMING" at bounding box center [348, 179] width 63 height 10
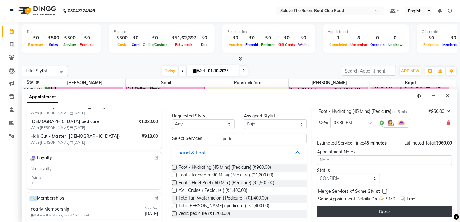
click at [381, 210] on button "Book" at bounding box center [384, 211] width 135 height 11
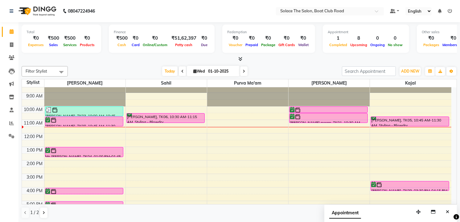
scroll to position [0, 0]
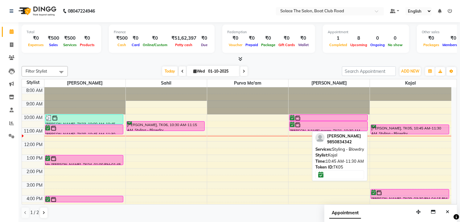
click at [416, 128] on div "[PERSON_NAME], TK05, 10:45 AM-11:30 AM, Styling - Blowdry" at bounding box center [410, 129] width 78 height 9
click at [402, 131] on div "[PERSON_NAME], TK05, 10:45 AM-11:30 AM, Styling - Blowdry" at bounding box center [410, 129] width 78 height 9
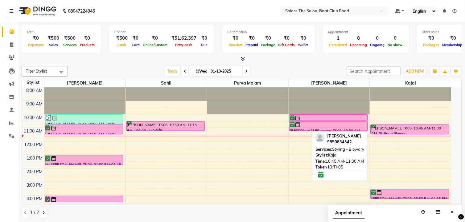
select select "6"
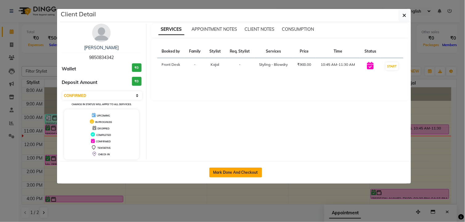
click at [235, 168] on button "Mark Done And Checkout" at bounding box center [235, 173] width 53 height 10
select select "service"
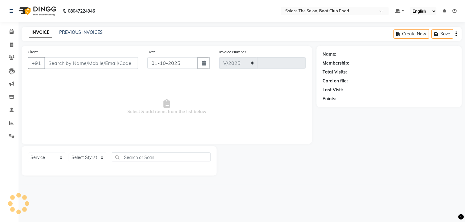
select select "585"
type input "1534"
type input "9850834342"
select select "23757"
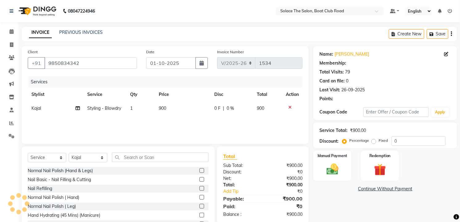
select select "1: Object"
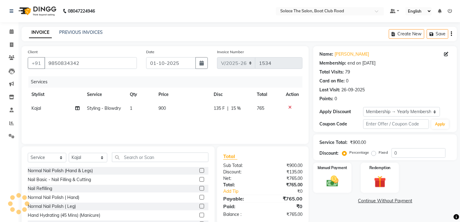
type input "15"
click at [140, 156] on input "text" at bounding box center [160, 158] width 96 height 10
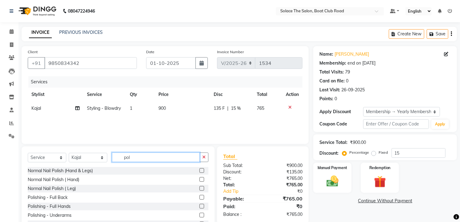
type input "pol"
click at [199, 170] on label at bounding box center [201, 171] width 5 height 5
click at [199, 170] on input "checkbox" at bounding box center [201, 171] width 4 height 4
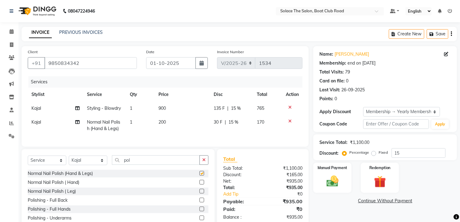
checkbox input "false"
click at [335, 179] on img at bounding box center [332, 182] width 20 height 14
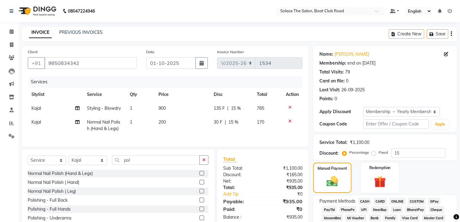
click at [435, 202] on span "GPay" at bounding box center [434, 201] width 13 height 7
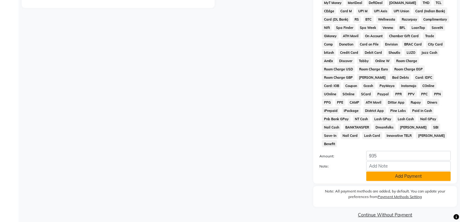
click at [401, 172] on button "Add Payment" at bounding box center [408, 177] width 84 height 10
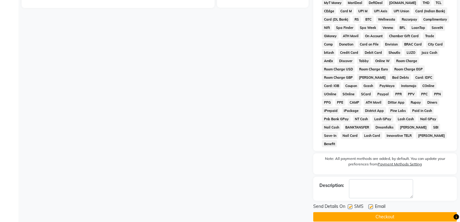
click at [399, 213] on button "Checkout" at bounding box center [385, 218] width 144 height 10
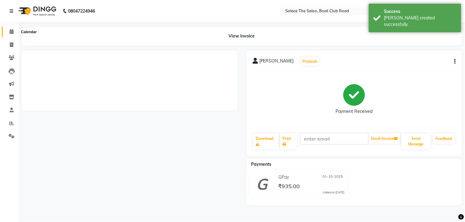
click at [10, 33] on icon at bounding box center [12, 31] width 4 height 5
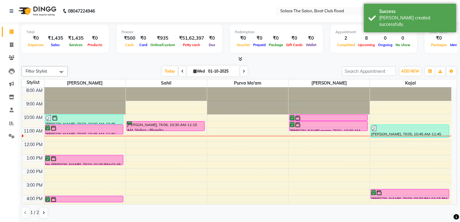
click at [193, 73] on icon at bounding box center [194, 71] width 3 height 4
select select "10"
select select "2025"
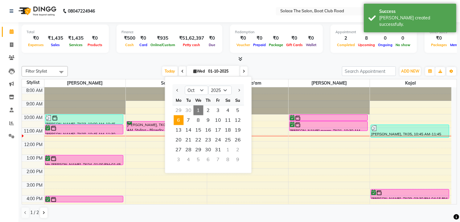
click at [176, 122] on span "6" at bounding box center [178, 121] width 10 height 10
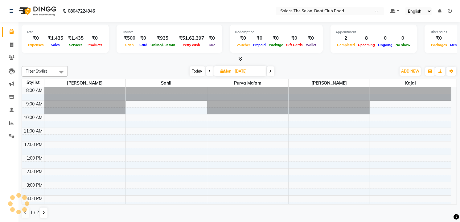
scroll to position [41, 0]
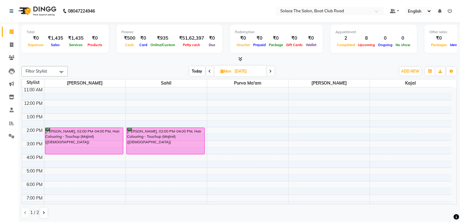
click at [191, 72] on span "Today" at bounding box center [196, 72] width 15 height 10
type input "01-10-2025"
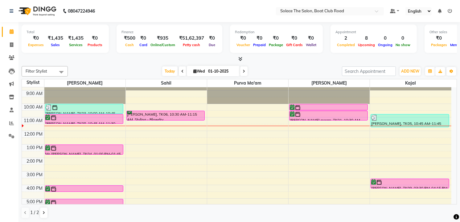
scroll to position [0, 0]
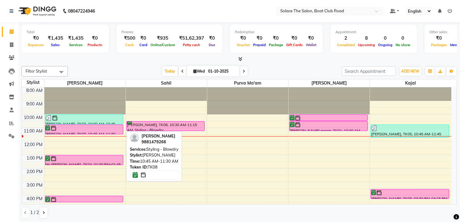
click at [108, 130] on div at bounding box center [84, 128] width 77 height 6
select select "6"
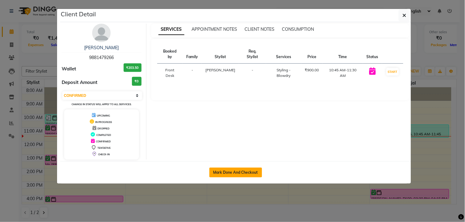
click at [224, 175] on button "Mark Done And Checkout" at bounding box center [235, 173] width 53 height 10
select select "service"
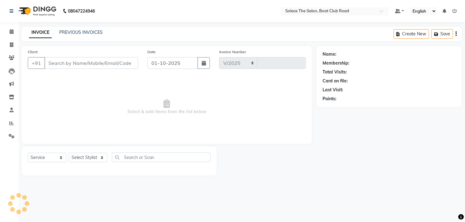
select select "585"
type input "1535"
type input "9881479266"
select select "9746"
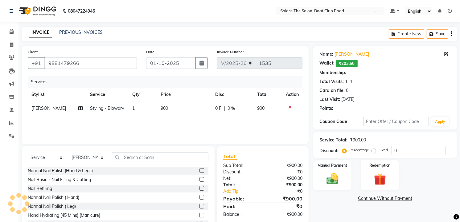
type input "15"
select select "1: Object"
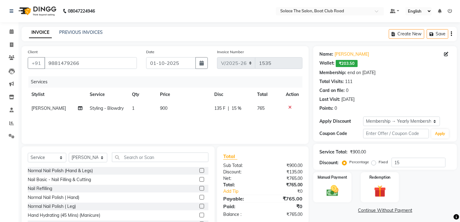
click at [117, 109] on span "Styling - Blowdry" at bounding box center [107, 109] width 34 height 6
select select "9746"
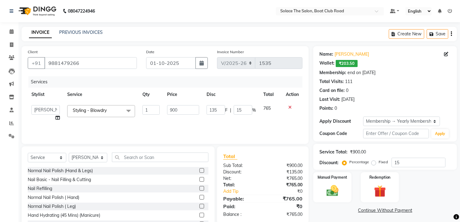
click at [117, 109] on span "Styling - Blowdry x" at bounding box center [101, 111] width 68 height 12
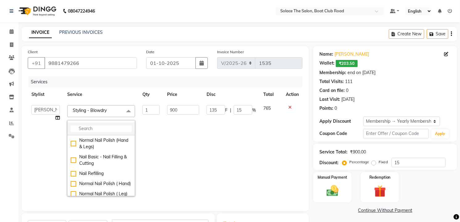
click at [96, 124] on li at bounding box center [100, 129] width 67 height 13
click at [88, 127] on input "multiselect-search" at bounding box center [101, 129] width 61 height 6
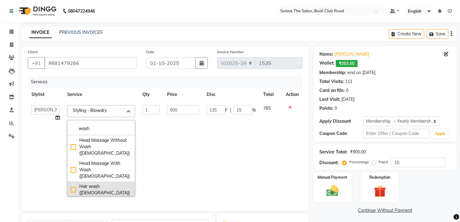
type input "wash"
click at [96, 184] on div "Hair wash ([DEMOGRAPHIC_DATA])" at bounding box center [101, 190] width 61 height 13
checkbox input "true"
type input "560"
type input "84"
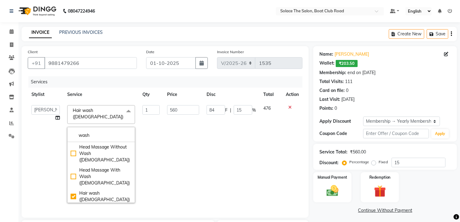
click at [224, 127] on td "84 F | 15 %" at bounding box center [231, 154] width 57 height 105
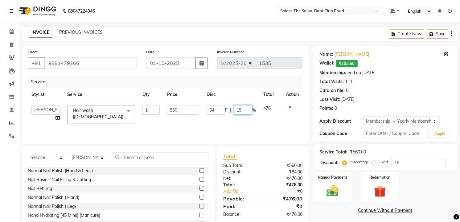
click at [239, 107] on input "15" at bounding box center [243, 110] width 18 height 10
click at [242, 107] on input "15" at bounding box center [243, 110] width 18 height 10
type input "1"
click at [263, 147] on div "Total Sub Total: ₹560.00 Discount: ₹84.00 Net: ₹476.00 Total: ₹476.00 Add Tip ₹…" at bounding box center [263, 186] width 92 height 78
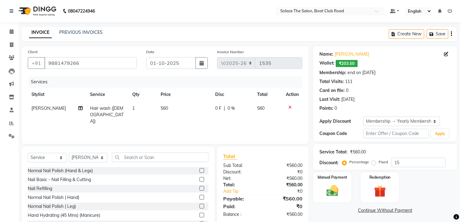
click at [192, 117] on td "560" at bounding box center [184, 115] width 55 height 27
select select "9746"
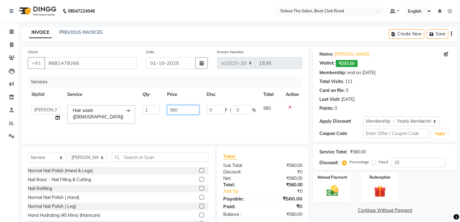
click at [185, 113] on input "560" at bounding box center [183, 110] width 32 height 10
type input "5"
type input "600"
click at [329, 180] on label "Manual Payment" at bounding box center [332, 177] width 31 height 6
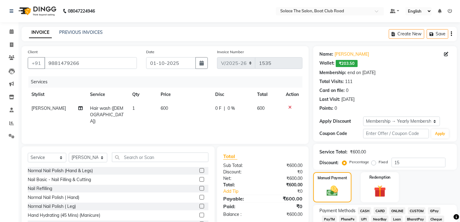
click at [436, 212] on span "GPay" at bounding box center [434, 211] width 13 height 7
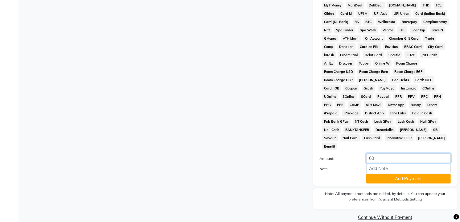
type input "6"
type input "700"
click at [386, 174] on button "Add Payment" at bounding box center [408, 179] width 84 height 10
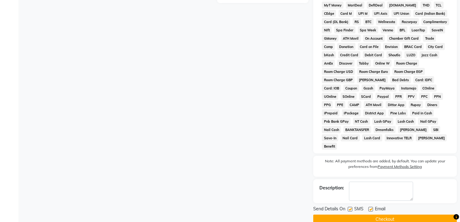
scroll to position [137, 0]
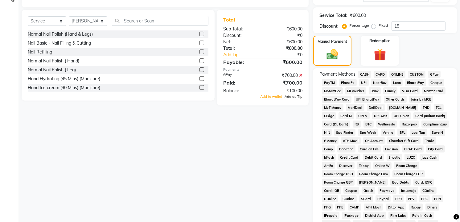
click at [293, 99] on span "Add as Tip" at bounding box center [293, 97] width 18 height 4
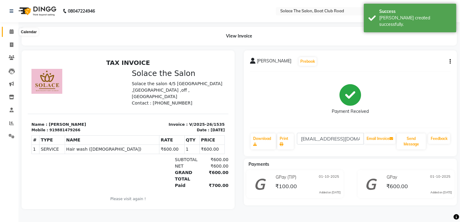
click at [14, 30] on span at bounding box center [11, 31] width 11 height 7
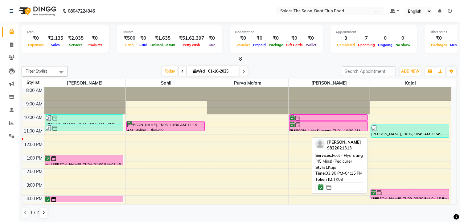
scroll to position [0, 0]
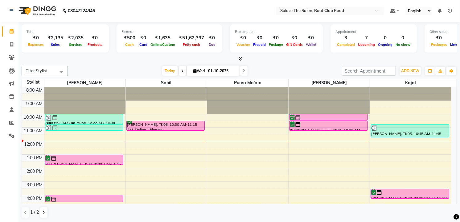
click at [243, 70] on icon at bounding box center [243, 71] width 2 height 4
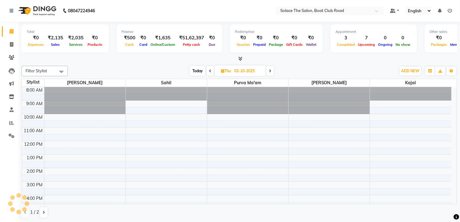
scroll to position [41, 0]
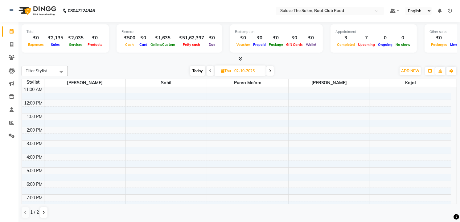
click at [270, 70] on icon at bounding box center [270, 71] width 2 height 4
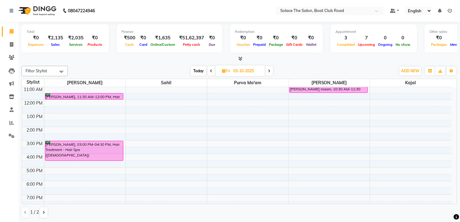
click at [270, 70] on icon at bounding box center [269, 71] width 2 height 4
type input "04-10-2025"
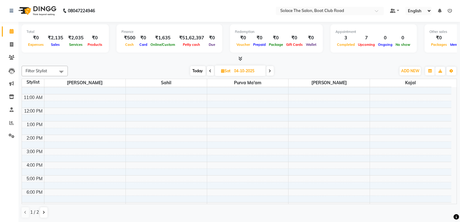
scroll to position [0, 0]
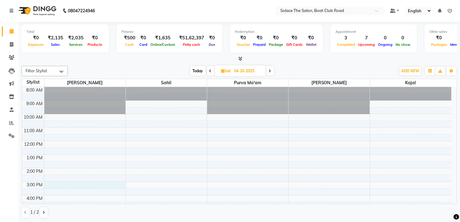
click at [56, 185] on div "8:00 AM 9:00 AM 10:00 AM 11:00 AM 12:00 PM 1:00 PM 2:00 PM 3:00 PM 4:00 PM 5:00…" at bounding box center [236, 181] width 429 height 189
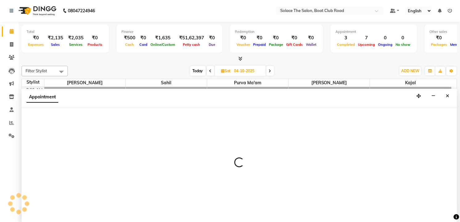
select select "9746"
select select "900"
select select "tentative"
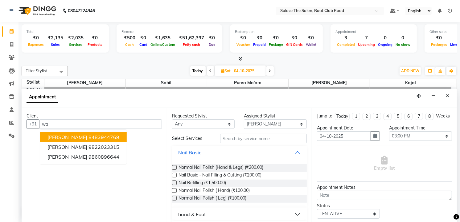
type input "w"
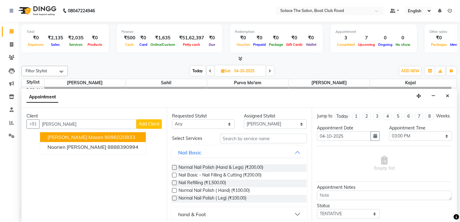
click at [75, 137] on span "[PERSON_NAME] maam" at bounding box center [75, 137] width 56 height 6
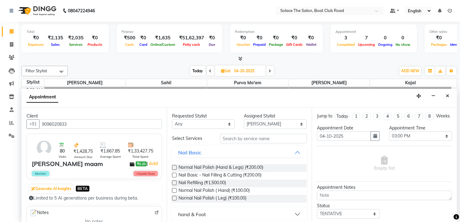
type input "9096020833"
click at [228, 135] on input "text" at bounding box center [263, 139] width 87 height 10
click at [233, 136] on input "text" at bounding box center [263, 139] width 87 height 10
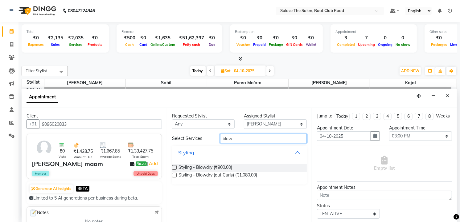
type input "blow"
click at [173, 176] on label at bounding box center [174, 175] width 5 height 5
click at [173, 176] on input "checkbox" at bounding box center [174, 176] width 4 height 4
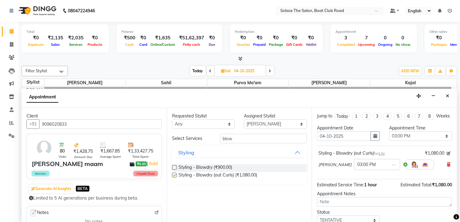
checkbox input "false"
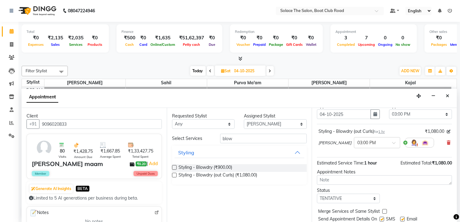
scroll to position [34, 0]
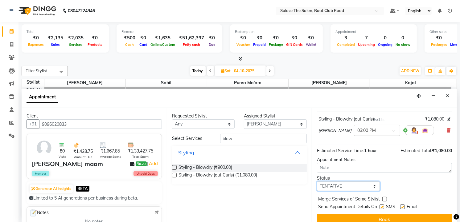
click at [338, 191] on select "Select TENTATIVE CONFIRM UPCOMING" at bounding box center [348, 187] width 63 height 10
select select "confirm booking"
click at [317, 187] on select "Select TENTATIVE CONFIRM UPCOMING" at bounding box center [348, 187] width 63 height 10
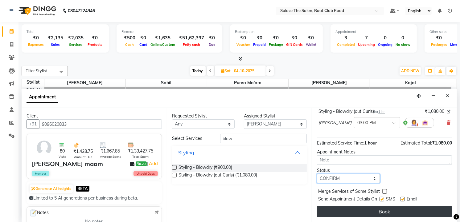
scroll to position [47, 0]
click at [352, 211] on button "Book" at bounding box center [384, 211] width 135 height 11
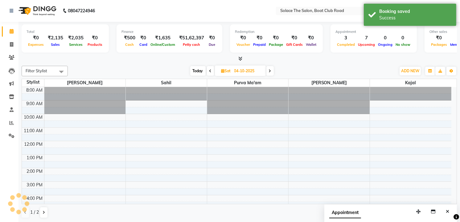
scroll to position [0, 0]
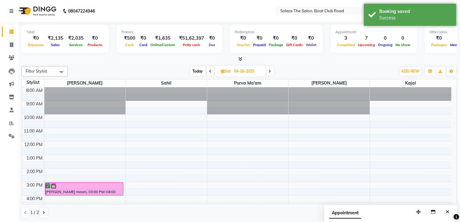
click at [195, 70] on span "Today" at bounding box center [197, 72] width 15 height 10
type input "01-10-2025"
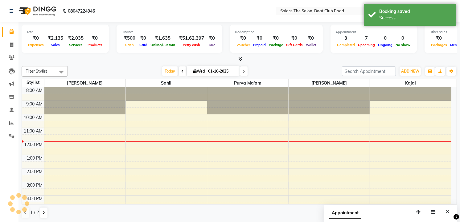
scroll to position [55, 0]
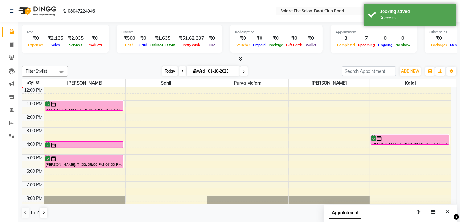
click at [168, 70] on span "Today" at bounding box center [169, 72] width 15 height 10
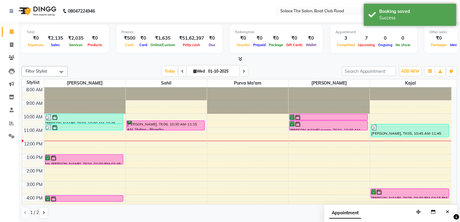
scroll to position [0, 0]
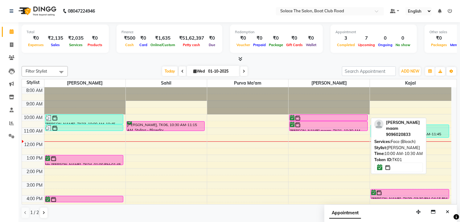
click at [324, 116] on div at bounding box center [328, 118] width 77 height 6
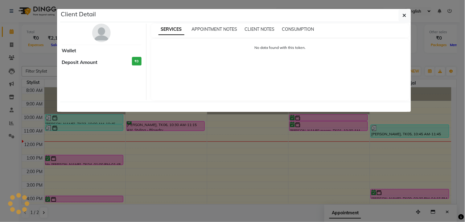
select select "6"
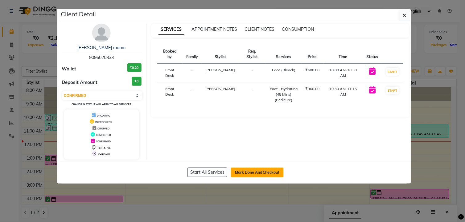
click at [254, 171] on button "Mark Done And Checkout" at bounding box center [257, 173] width 53 height 10
select select "service"
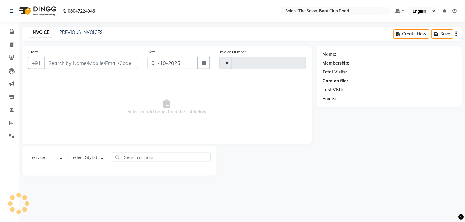
type input "1536"
select select "585"
type input "9096020833"
select select "9749"
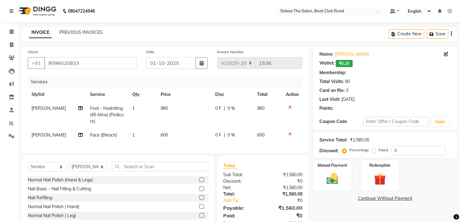
select select "1: Object"
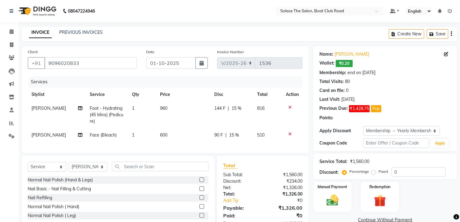
type input "15"
click at [116, 112] on td "Foot - Hydrating (45 Mins) (Pedicure)" at bounding box center [107, 115] width 42 height 27
select select "9749"
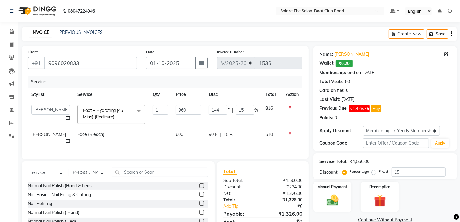
click at [116, 112] on span "Foot - Hydrating (45 Mins) (Pedicure) x" at bounding box center [108, 114] width 54 height 13
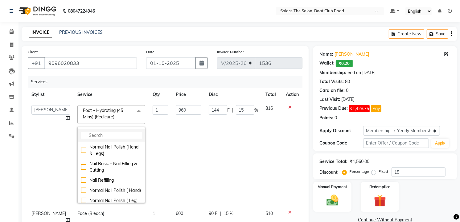
click at [89, 136] on input "multiselect-search" at bounding box center [111, 135] width 61 height 6
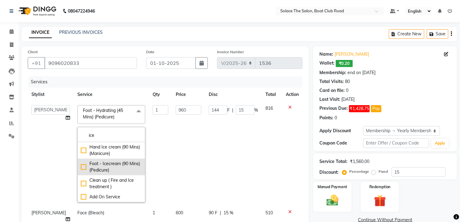
type input "ice"
click at [81, 168] on div "Foot - Icecream (90 Mins) (Pedicure)" at bounding box center [111, 167] width 61 height 13
checkbox input "true"
type input "1600"
type input "240"
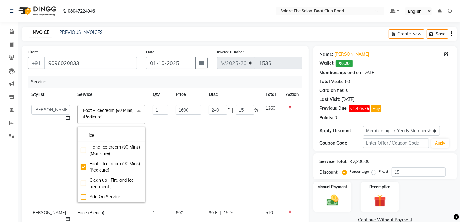
click at [258, 118] on td "240 F | 15 %" at bounding box center [233, 154] width 57 height 105
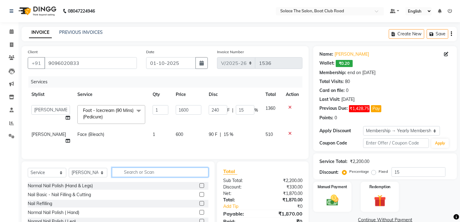
click at [133, 173] on input "text" at bounding box center [160, 173] width 96 height 10
type input "thre"
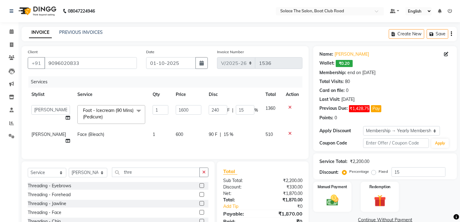
click at [199, 184] on label at bounding box center [201, 186] width 5 height 5
click at [199, 184] on input "checkbox" at bounding box center [201, 186] width 4 height 4
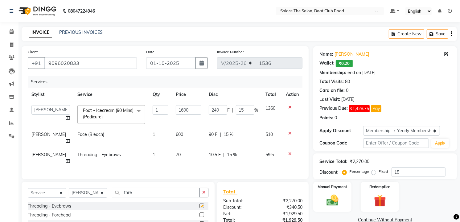
checkbox input "false"
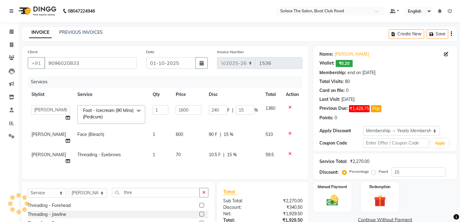
click at [199, 203] on label at bounding box center [201, 205] width 5 height 5
click at [199, 204] on input "checkbox" at bounding box center [201, 206] width 4 height 4
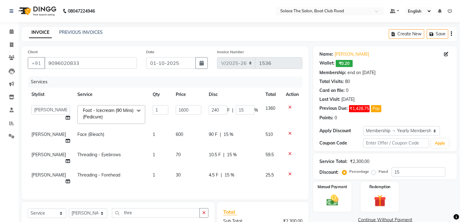
checkbox input "false"
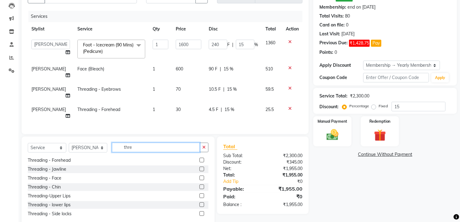
click at [137, 143] on input "thre" at bounding box center [156, 148] width 88 height 10
type input "t"
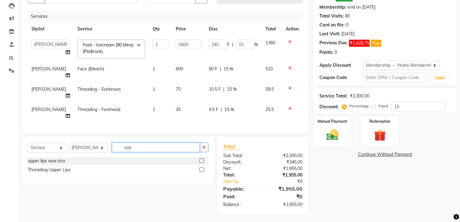
scroll to position [53, 0]
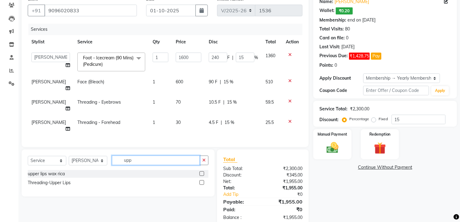
type input "upp"
click at [201, 172] on label at bounding box center [201, 174] width 5 height 5
click at [201, 172] on input "checkbox" at bounding box center [201, 174] width 4 height 4
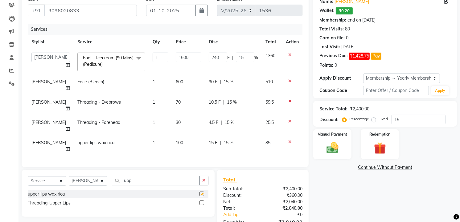
checkbox input "false"
click at [136, 176] on input "upp" at bounding box center [156, 181] width 88 height 10
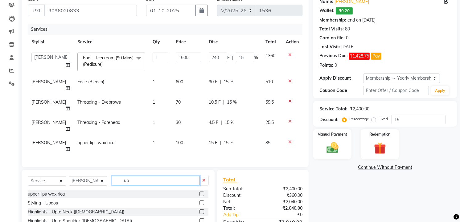
type input "u"
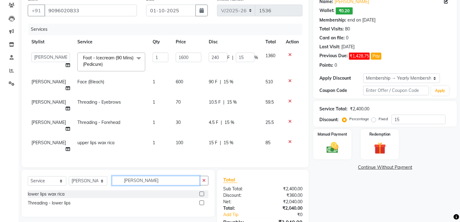
type input "[PERSON_NAME]"
click at [201, 192] on label at bounding box center [201, 194] width 5 height 5
click at [201, 193] on input "checkbox" at bounding box center [201, 195] width 4 height 4
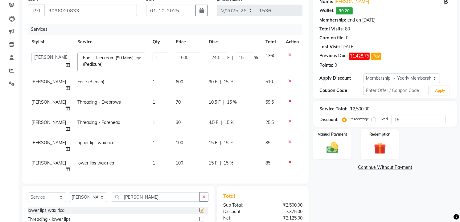
checkbox input "false"
click at [178, 157] on td "100" at bounding box center [188, 167] width 33 height 20
select select "9749"
click at [182, 160] on input "100" at bounding box center [189, 165] width 26 height 10
type input "1"
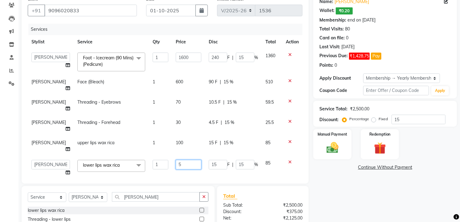
type input "50"
click at [181, 149] on div "Services Stylist Service Qty Price Disc Total Action [PERSON_NAME] [PERSON_NAME…" at bounding box center [165, 101] width 275 height 154
click at [332, 150] on img at bounding box center [332, 148] width 20 height 14
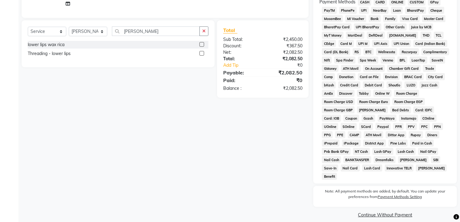
scroll to position [82, 0]
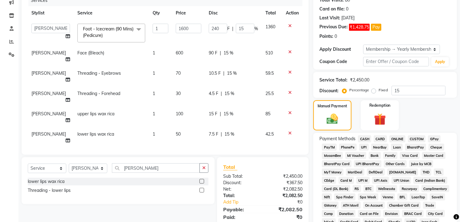
click at [365, 139] on span "CASH" at bounding box center [364, 139] width 13 height 7
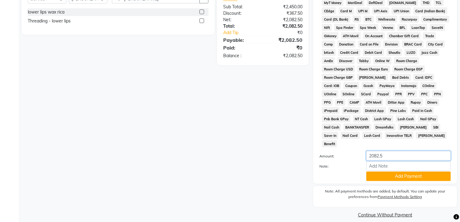
click at [388, 151] on input "2082.5" at bounding box center [408, 156] width 84 height 10
type input "2"
type input "2100"
click at [391, 172] on button "Add Payment" at bounding box center [408, 177] width 84 height 10
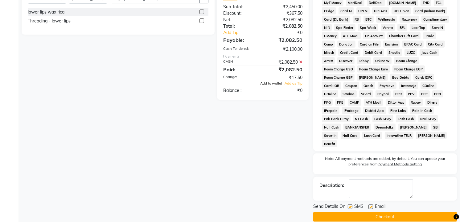
click at [273, 81] on span "Add to wallet" at bounding box center [271, 83] width 22 height 4
click at [365, 213] on button "Checkout" at bounding box center [385, 218] width 144 height 10
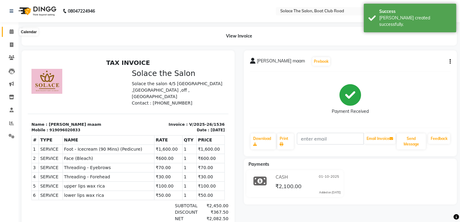
click at [10, 32] on icon at bounding box center [12, 31] width 4 height 5
